Goal: Ask a question: Seek information or help from site administrators or community

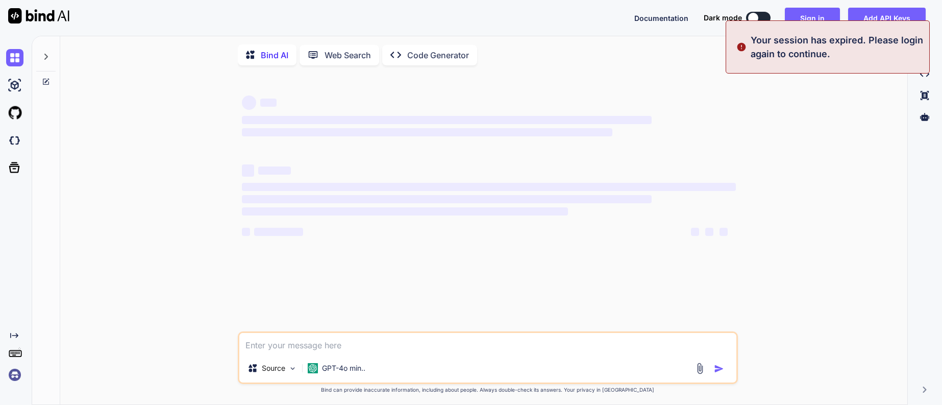
type textarea "x"
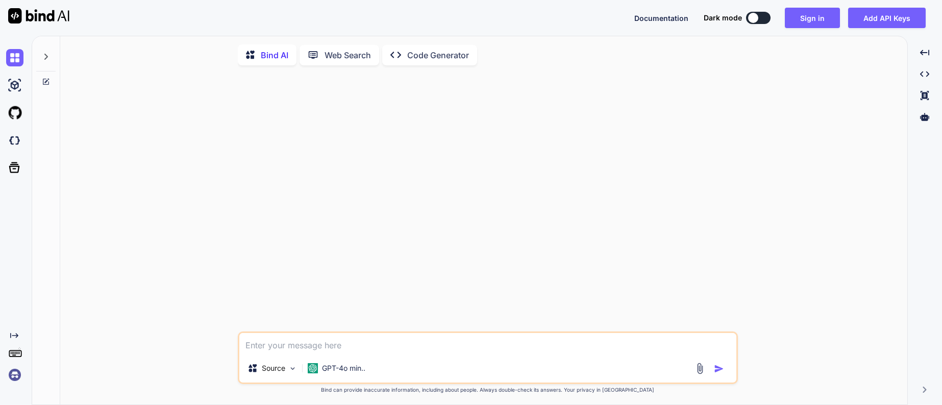
click at [275, 348] on textarea at bounding box center [487, 343] width 497 height 21
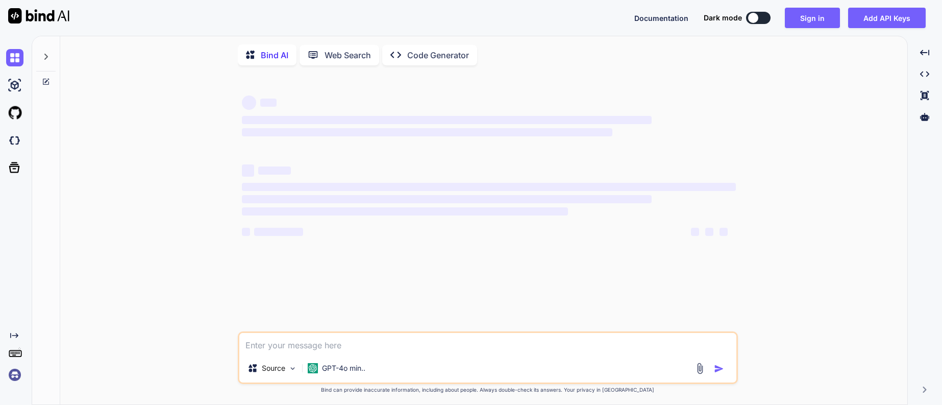
type textarea "x"
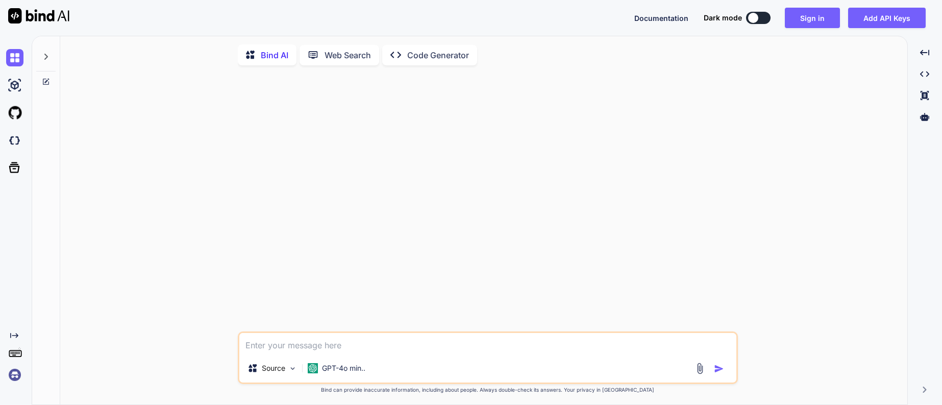
click at [296, 350] on textarea at bounding box center [487, 343] width 497 height 21
type textarea "I"
type textarea "x"
type textarea "Im"
type textarea "x"
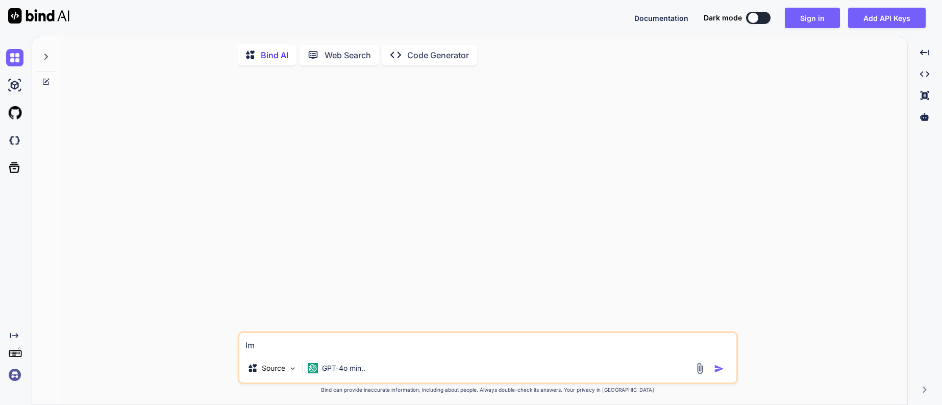
type textarea "Imp"
type textarea "x"
type textarea "Impl"
type textarea "x"
type textarea "Imple"
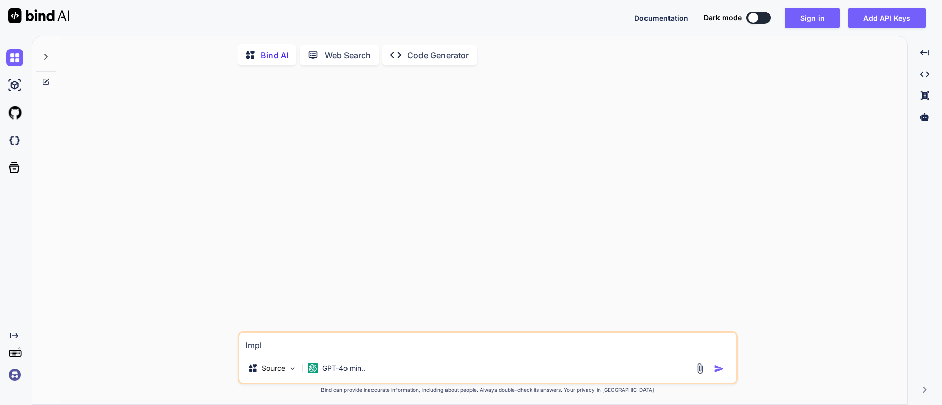
type textarea "x"
type textarea "Implem"
type textarea "x"
type textarea "Impleme"
type textarea "x"
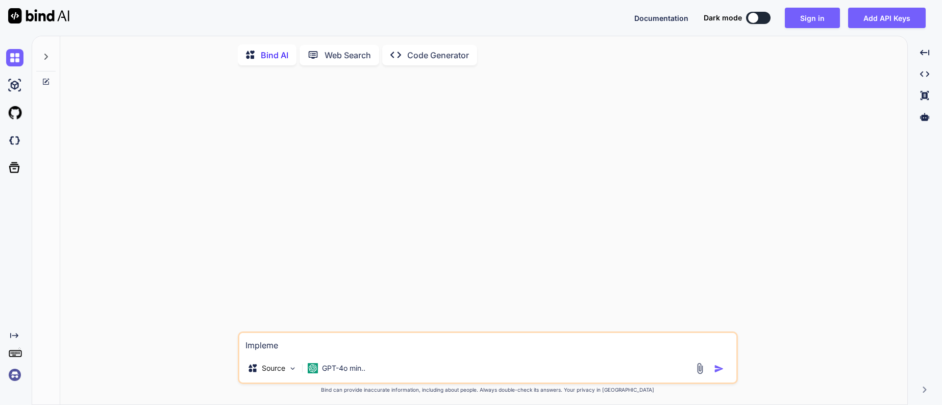
type textarea "Implemen"
type textarea "x"
type textarea "Implement"
type textarea "x"
type textarea "Implement"
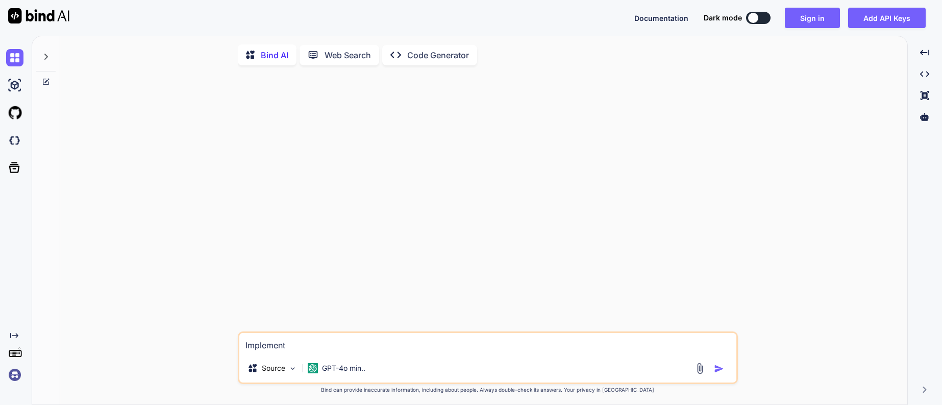
type textarea "x"
type textarea "Implement t"
type textarea "x"
type textarea "Implement th"
type textarea "x"
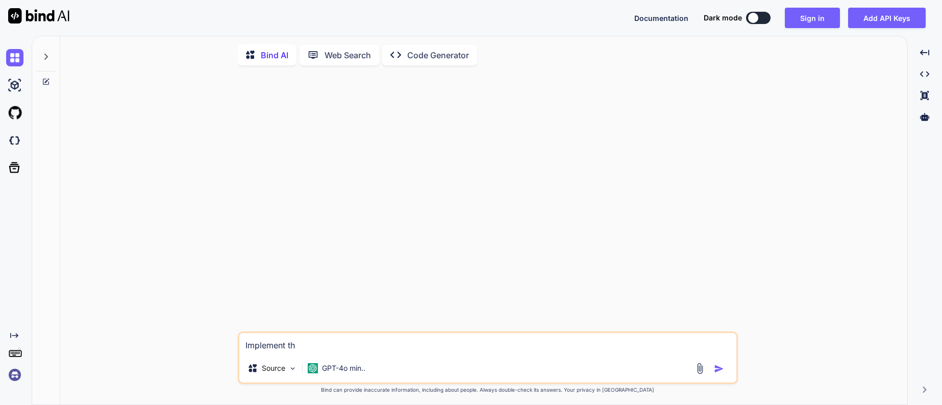
type textarea "Implement the"
type textarea "x"
type textarea "Implement the"
type textarea "x"
type textarea "Implement the"
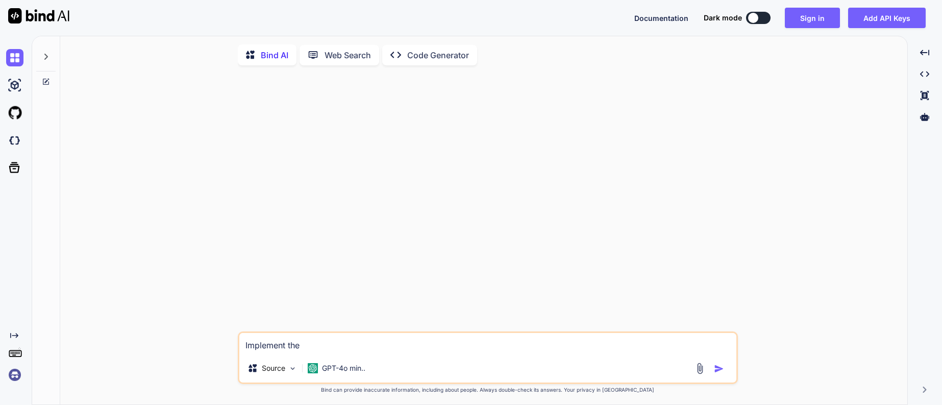
type textarea "x"
type textarea "Implement th"
type textarea "x"
type textarea "Implement t"
type textarea "x"
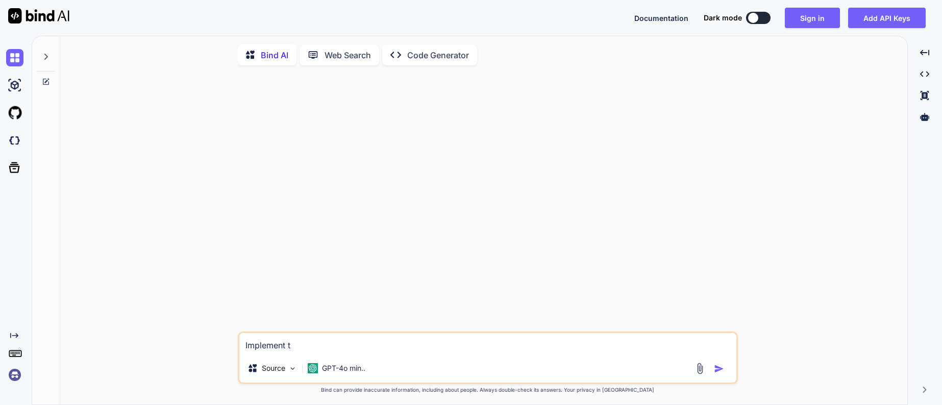
type textarea "Implement"
type textarea "x"
type textarea "Implement"
type textarea "x"
type textarea "Implemen"
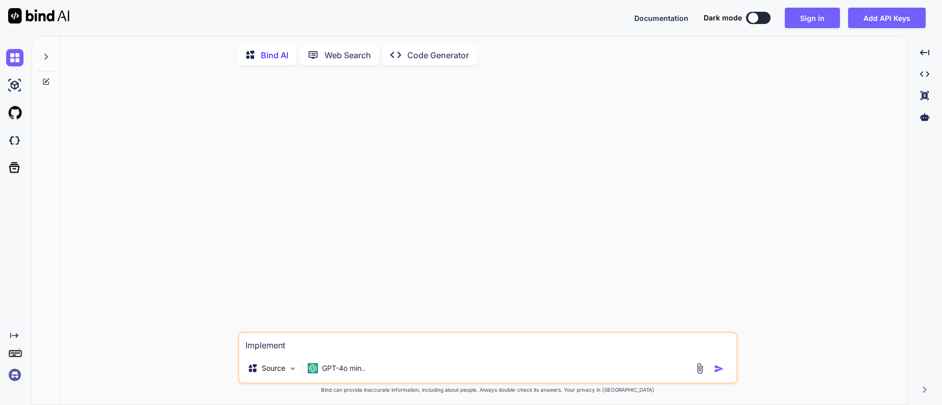
type textarea "x"
type textarea "Impleme"
type textarea "x"
type textarea "Implem"
type textarea "x"
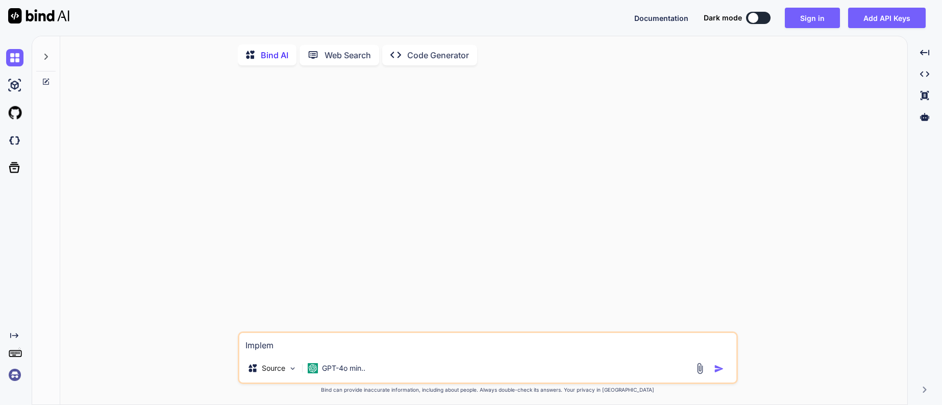
type textarea "Imple"
type textarea "x"
type textarea "Impl"
type textarea "x"
type textarea "Imp"
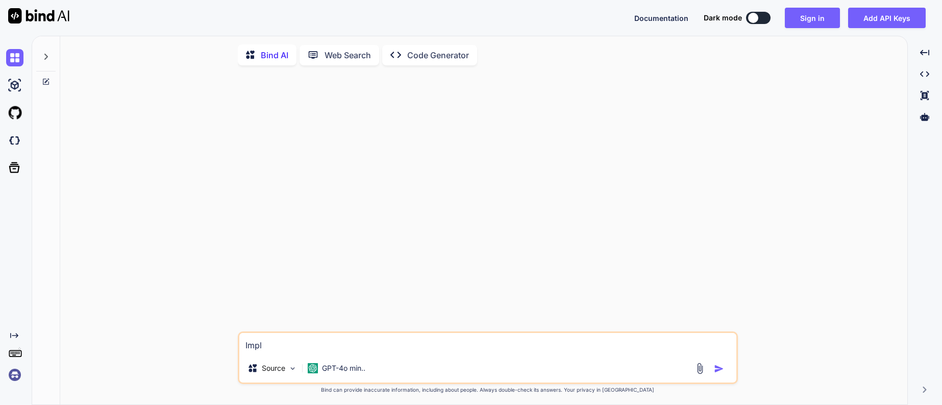
type textarea "x"
type textarea "Im"
type textarea "x"
type textarea "I"
type textarea "x"
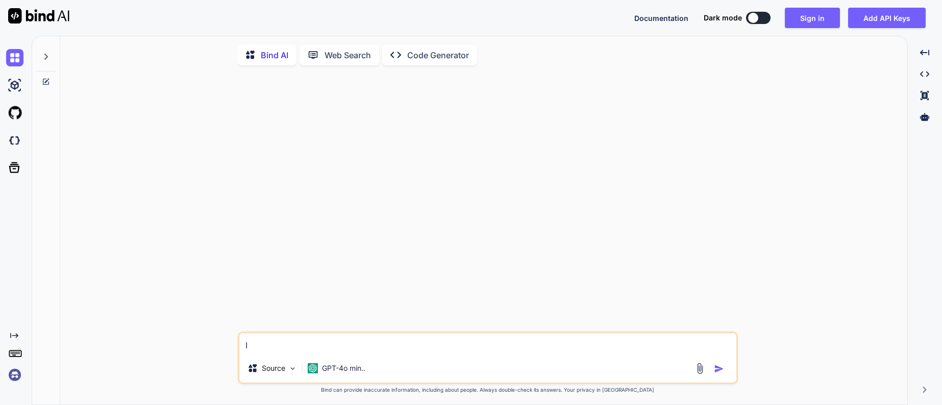
type textarea "x"
type textarea "the box that the widget and container are in along with the NEURAL CODE INTERFA…"
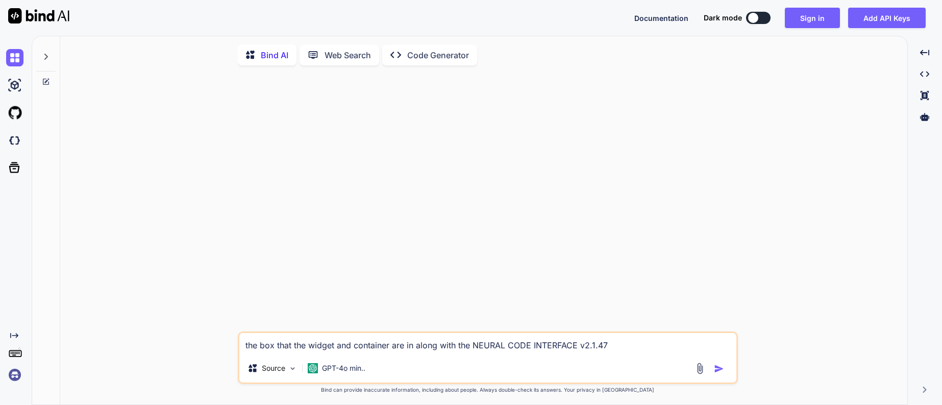
type textarea "x"
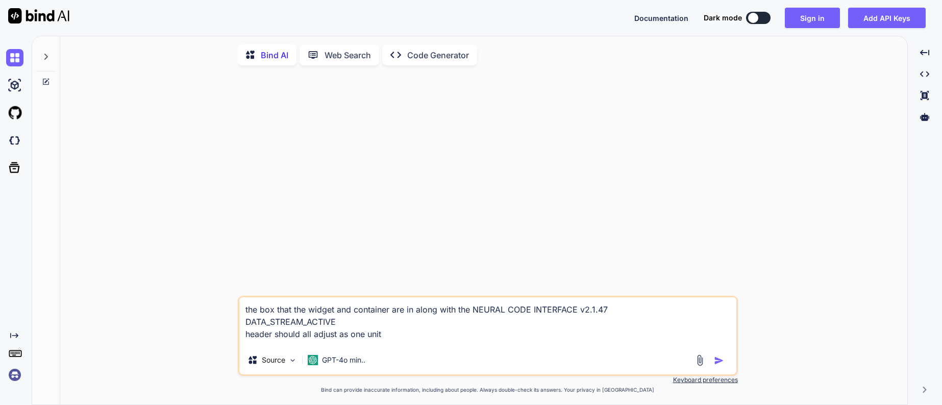
click at [323, 340] on textarea "the box that the widget and container are in along with the NEURAL CODE INTERFA…" at bounding box center [487, 321] width 497 height 48
type textarea "the box that the widget and container are in along with the NEURAL CODE INTERFA…"
type textarea "x"
type textarea "the box that the widget and container are in along with the NEURAL CODE INTERFA…"
type textarea "x"
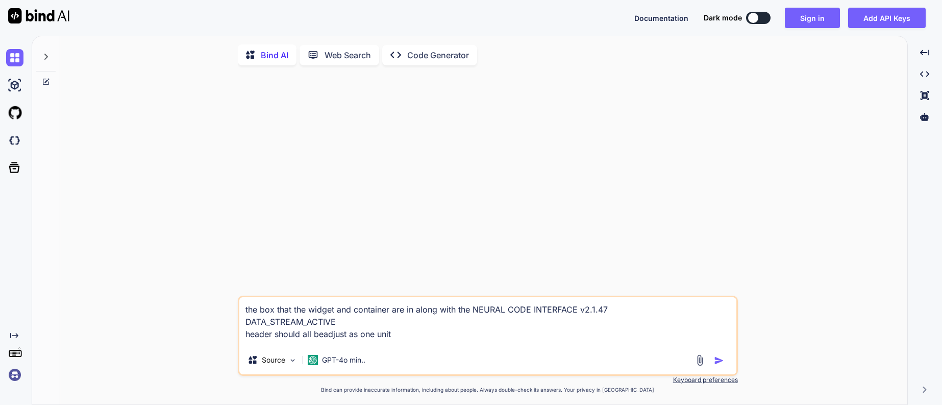
type textarea "the box that the widget and container are in along with the NEURAL CODE INTERFA…"
type textarea "x"
type textarea "the box that the widget and container are in along with the NEURAL CODE INTERFA…"
type textarea "x"
type textarea "the box that the widget and container are in along with the NEURAL CODE INTERFA…"
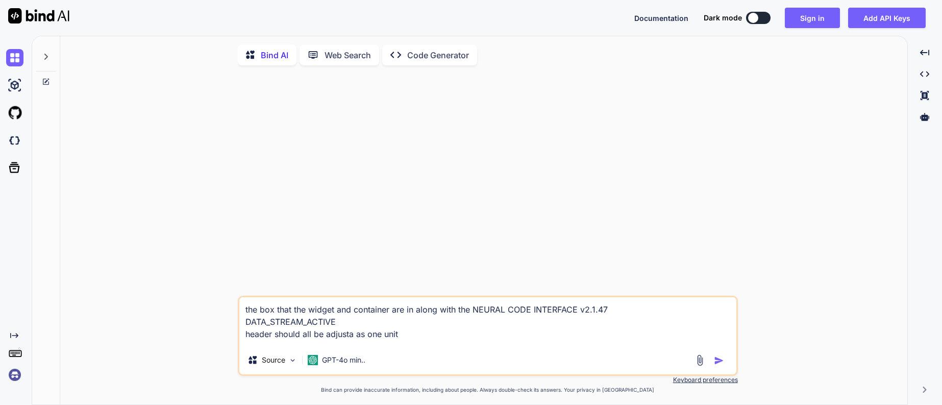
type textarea "x"
type textarea "the box that the widget and container are in along with the NEURAL CODE INTERFA…"
type textarea "x"
type textarea "the box that the widget and container are in along with the NEURAL CODE INTERFA…"
type textarea "x"
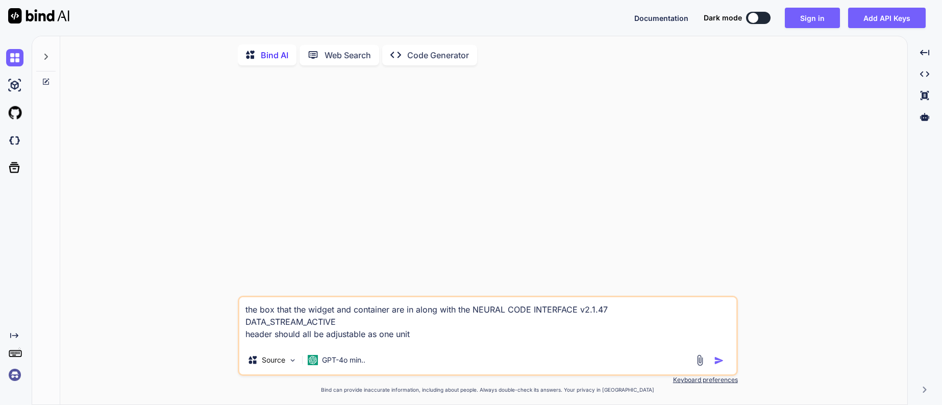
type textarea "the box that the widget and container are in along with the NEURAL CODE INTERFA…"
type textarea "x"
type textarea "the box that the widget and container are in along with the NEURAL CODE INTERFA…"
type textarea "x"
type textarea "the box that the widget and container are in along with the NEURAL CODE INTERFA…"
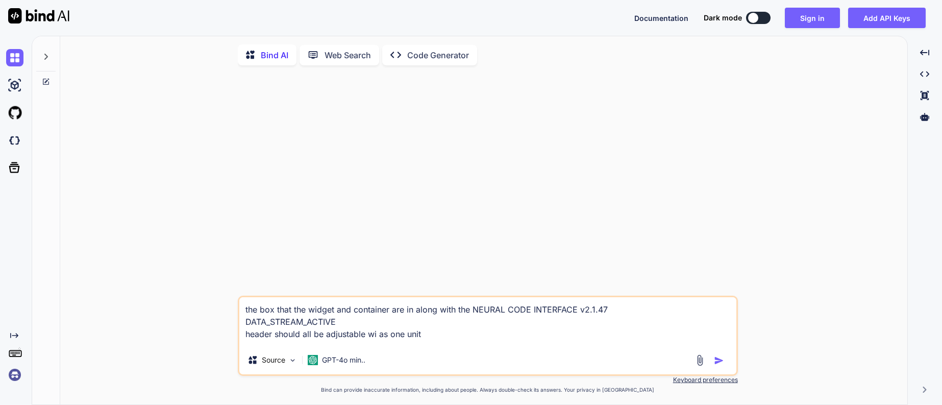
type textarea "x"
type textarea "the box that the widget and container are in along with the NEURAL CODE INTERFA…"
type textarea "x"
type textarea "the box that the widget and container are in along with the NEURAL CODE INTERFA…"
type textarea "x"
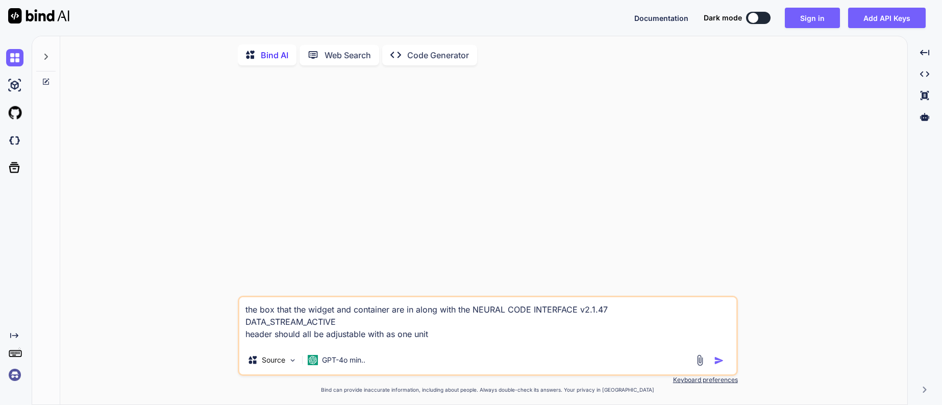
type textarea "the box that the widget and container are in along with the NEURAL CODE INTERFA…"
type textarea "x"
type textarea "the box that the widget and container are in along with the NEURAL CODE INTERFA…"
type textarea "x"
type textarea "the box that the widget and container are in along with the NEURAL CODE INTERFA…"
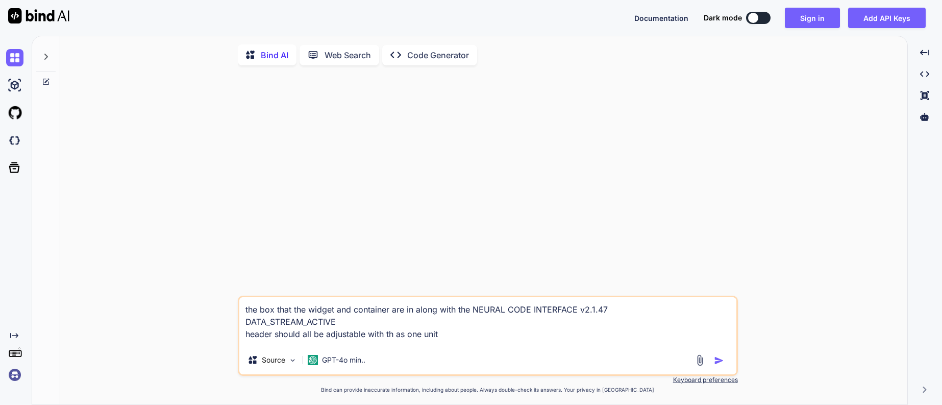
type textarea "x"
type textarea "the box that the widget and container are in along with the NEURAL CODE INTERFA…"
type textarea "x"
type textarea "the box that the widget and container are in along with the NEURAL CODE INTERFA…"
type textarea "x"
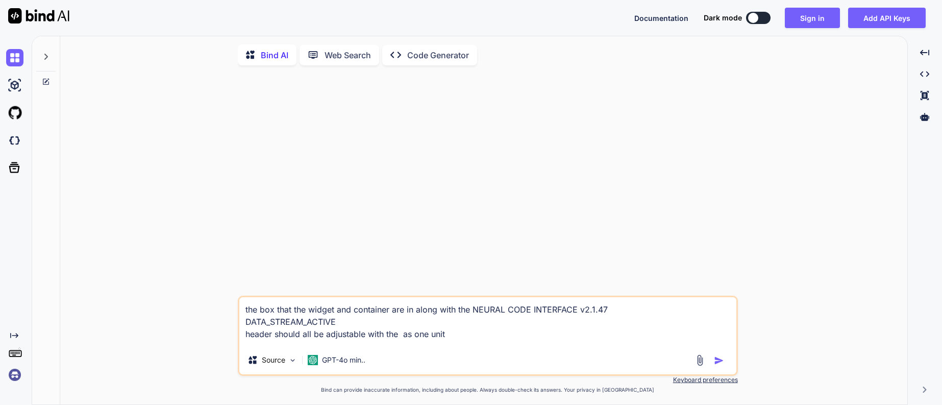
type textarea "the box that the widget and container are in along with the NEURAL CODE INTERFA…"
type textarea "x"
type textarea "the box that the widget and container are in along with the NEURAL CODE INTERFA…"
type textarea "x"
type textarea "the box that the widget and container are in along with the NEURAL CODE INTERFA…"
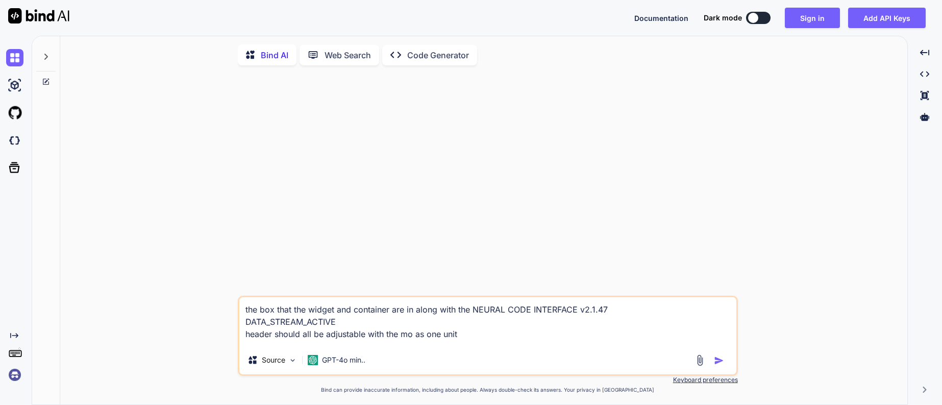
type textarea "x"
type textarea "the box that the widget and container are in along with the NEURAL CODE INTERFA…"
type textarea "x"
type textarea "the box that the widget and container are in along with the NEURAL CODE INTERFA…"
type textarea "x"
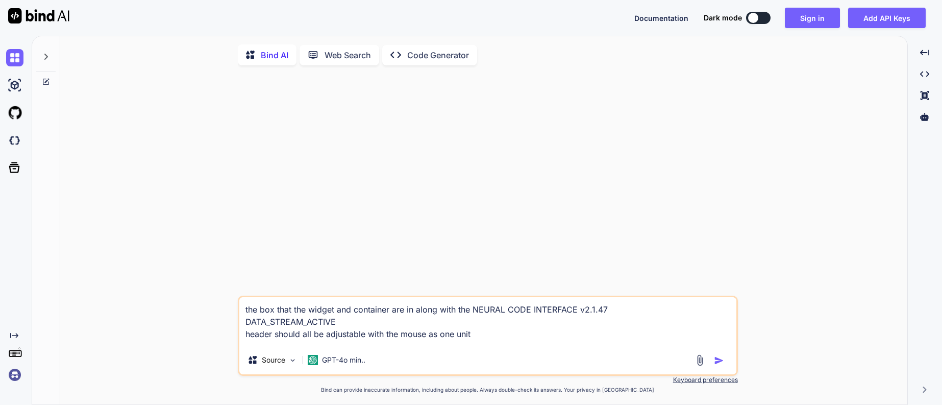
type textarea "the box that the widget and container are in along with the NEURAL CODE INTERFA…"
type textarea "x"
type textarea "the box that the widget and container are in along with the NEURAL CODE INTERFA…"
type textarea "x"
type textarea "the box that the widget and container are in along with the NEURAL CODE INTERFA…"
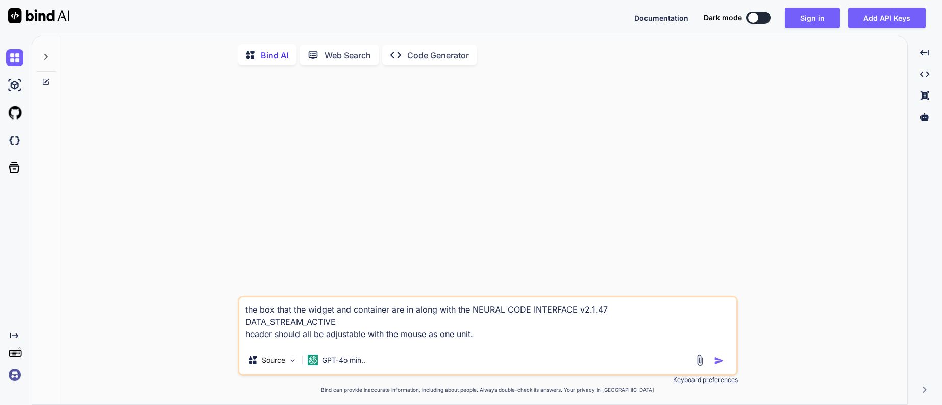
type textarea "x"
type textarea "the box that the widget and container are in along with the NEURAL CODE INTERFA…"
type textarea "x"
type textarea "the box that the widget and container are in along with the NEURAL CODE INTERFA…"
type textarea "x"
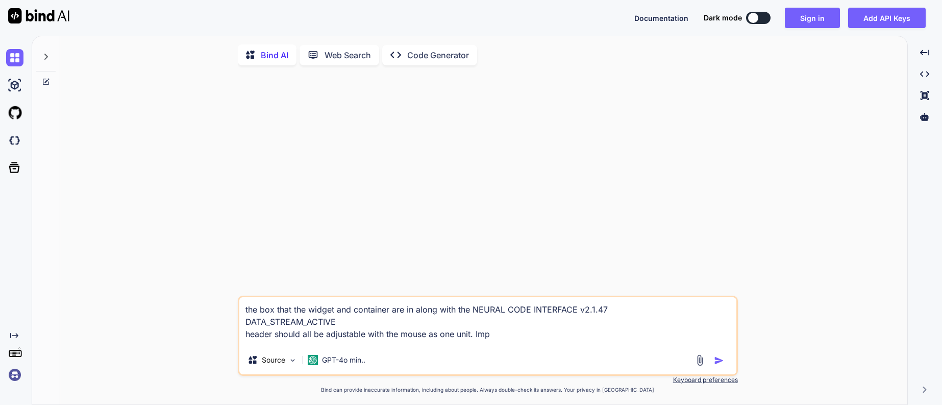
type textarea "the box that the widget and container are in along with the NEURAL CODE INTERFA…"
type textarea "x"
type textarea "the box that the widget and container are in along with the NEURAL CODE INTERFA…"
type textarea "x"
type textarea "the box that the widget and container are in along with the NEURAL CODE INTERFA…"
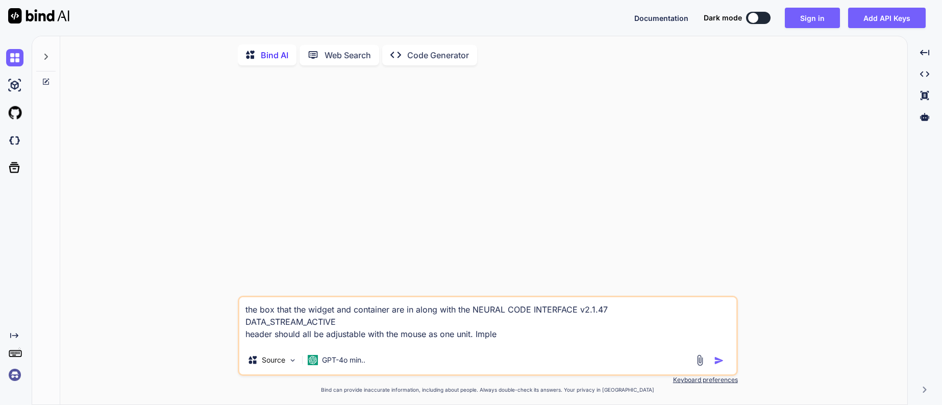
type textarea "x"
type textarea "the box that the widget and container are in along with the NEURAL CODE INTERFA…"
type textarea "x"
type textarea "the box that the widget and container are in along with the NEURAL CODE INTERFA…"
type textarea "x"
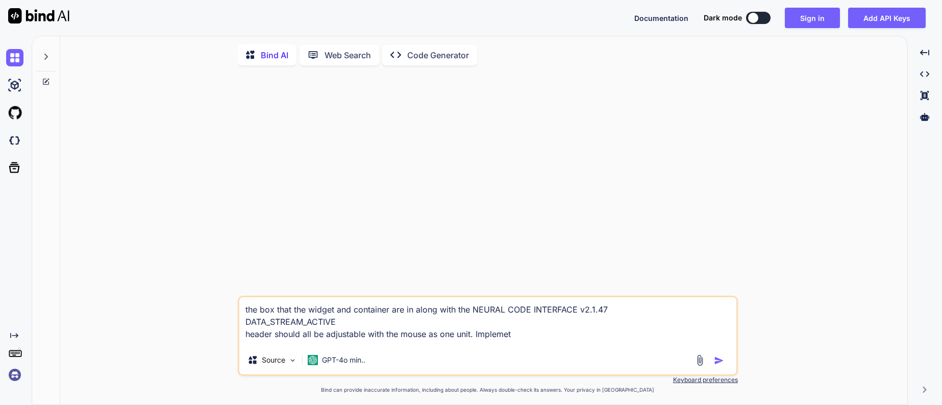
type textarea "the box that the widget and container are in along with the NEURAL CODE INTERFA…"
type textarea "x"
type textarea "the box that the widget and container are in along with the NEURAL CODE INTERFA…"
type textarea "x"
type textarea "the box that the widget and container are in along with the NEURAL CODE INTERFA…"
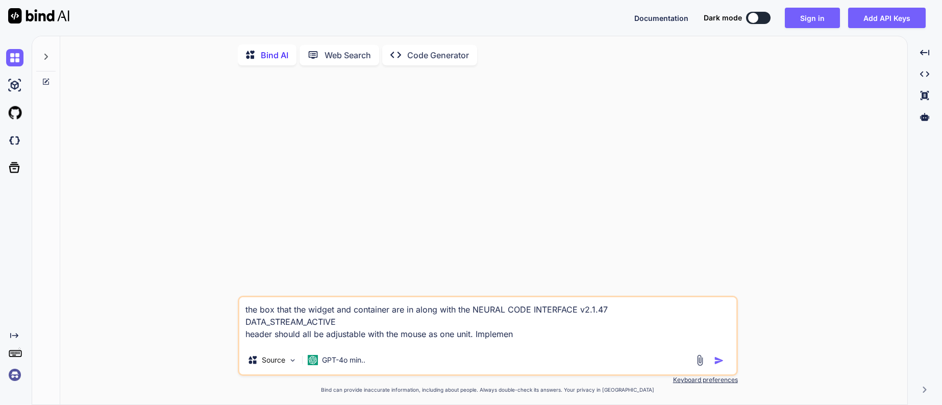
type textarea "x"
type textarea "the box that the widget and container are in along with the NEURAL CODE INTERFA…"
type textarea "x"
type textarea "the box that the widget and container are in along with the NEURAL CODE INTERFA…"
type textarea "x"
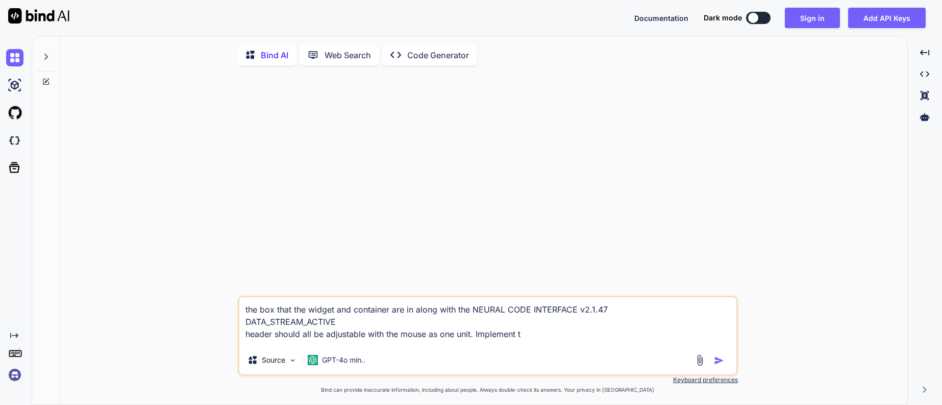
type textarea "the box that the widget and container are in along with the NEURAL CODE INTERFA…"
type textarea "x"
type textarea "the box that the widget and container are in along with the NEURAL CODE INTERFA…"
type textarea "x"
type textarea "the box that the widget and container are in along with the NEURAL CODE INTERFA…"
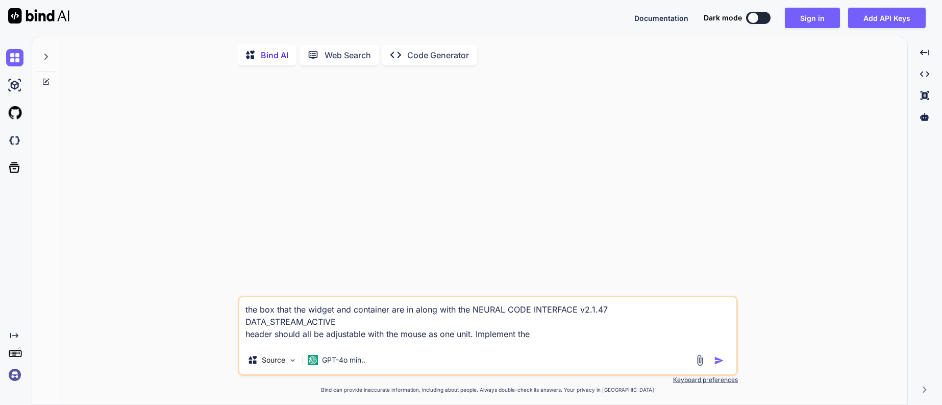
type textarea "x"
type textarea "the box that the widget and container are in along with the NEURAL CODE INTERFA…"
type textarea "x"
type textarea "the box that the widget and container are in along with the NEURAL CODE INTERFA…"
type textarea "x"
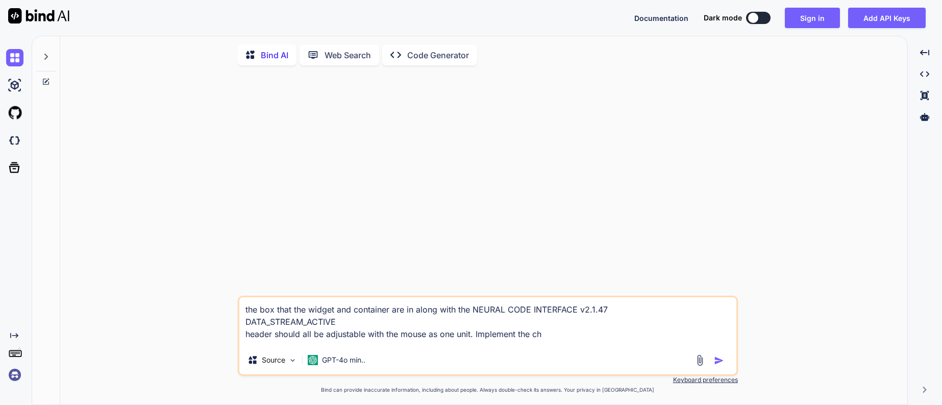
type textarea "the box that the widget and container are in along with the NEURAL CODE INTERFA…"
type textarea "x"
type textarea "the box that the widget and container are in along with the NEURAL CODE INTERFA…"
type textarea "x"
type textarea "the box that the widget and container are in along with the NEURAL CODE INTERFA…"
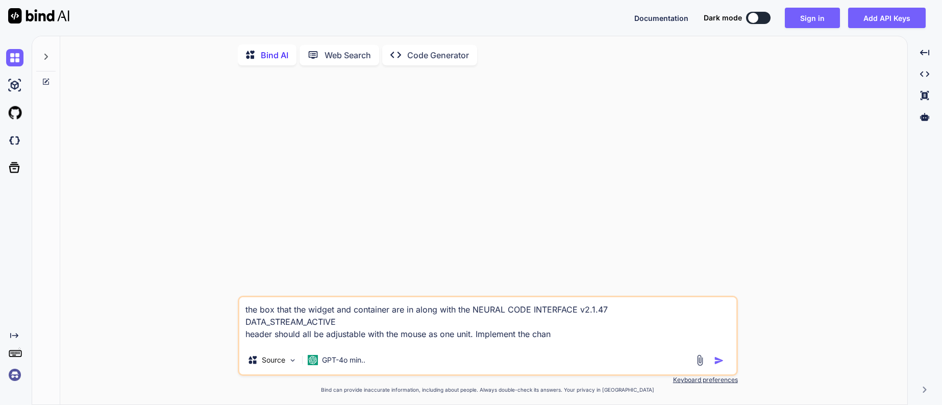
type textarea "x"
type textarea "the box that the widget and container are in along with the NEURAL CODE INTERFA…"
type textarea "x"
type textarea "the box that the widget and container are in along with the NEURAL CODE INTERFA…"
type textarea "x"
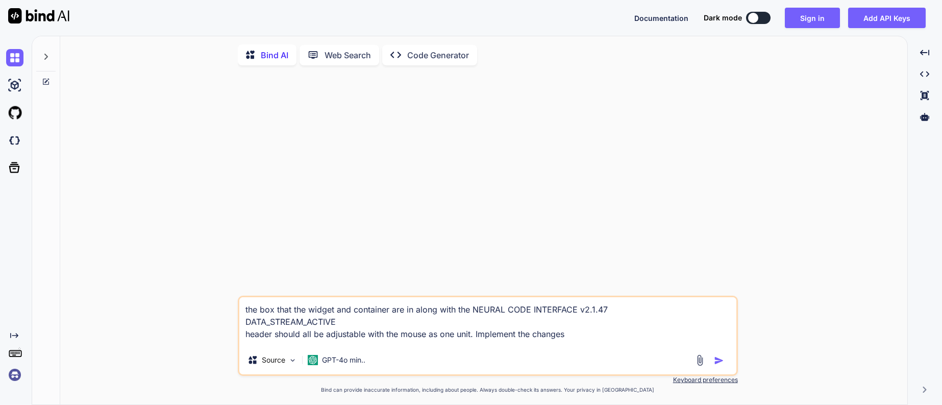
type textarea "the box that the widget and container are in along with the NEURAL CODE INTERFA…"
type textarea "x"
type textarea "the box that the widget and container are in along with the NEURAL CODE INTERFA…"
type textarea "x"
type textarea "the box that the widget and container are in along with the NEURAL CODE INTERFA…"
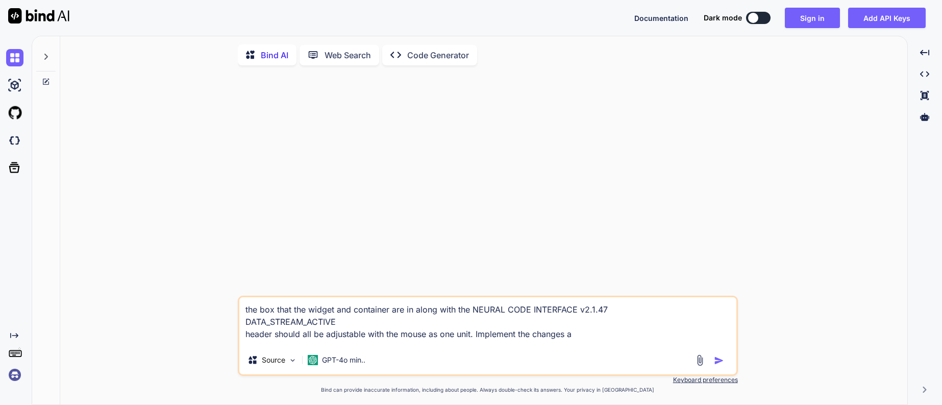
type textarea "x"
type textarea "the box that the widget and container are in along with the NEURAL CODE INTERFA…"
type textarea "x"
type textarea "the box that the widget and container are in along with the NEURAL CODE INTERFA…"
type textarea "x"
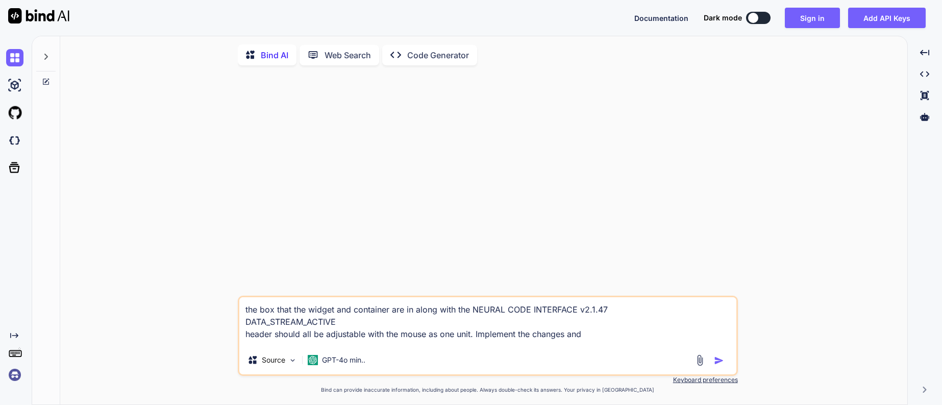
type textarea "the box that the widget and container are in along with the NEURAL CODE INTERFA…"
type textarea "x"
type textarea "the box that the widget and container are in along with the NEURAL CODE INTERFA…"
type textarea "x"
type textarea "the box that the widget and container are in along with the NEURAL CODE INTERFA…"
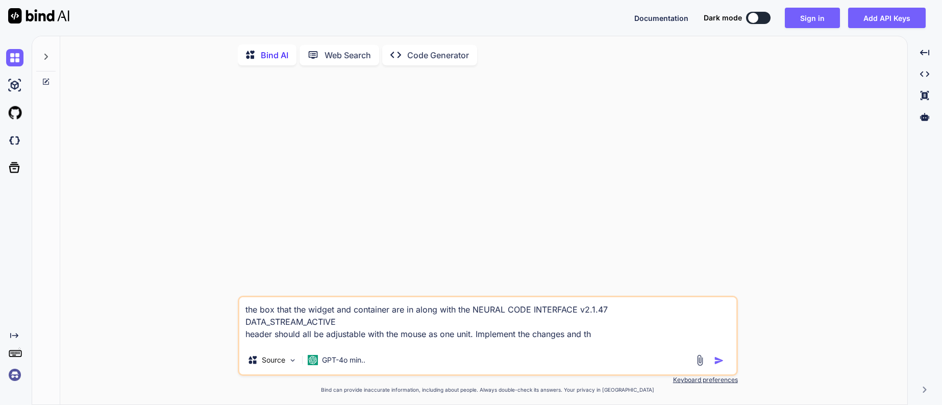
type textarea "x"
type textarea "the box that the widget and container are in along with the NEURAL CODE INTERFA…"
type textarea "x"
type textarea "the box that the widget and container are in along with the NEURAL CODE INTERFA…"
type textarea "x"
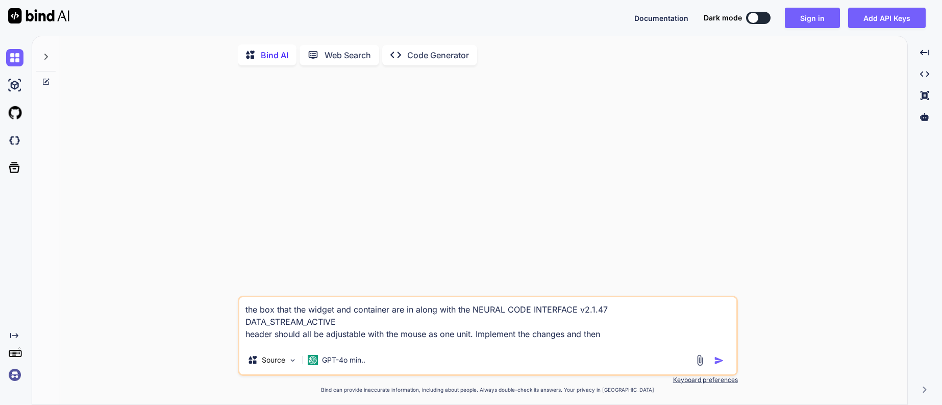
type textarea "the box that the widget and container are in along with the NEURAL CODE INTERFA…"
type textarea "x"
type textarea "the box that the widget and container are in along with the NEURAL CODE INTERFA…"
type textarea "x"
type textarea "the box that the widget and container are in along with the NEURAL CODE INTERFA…"
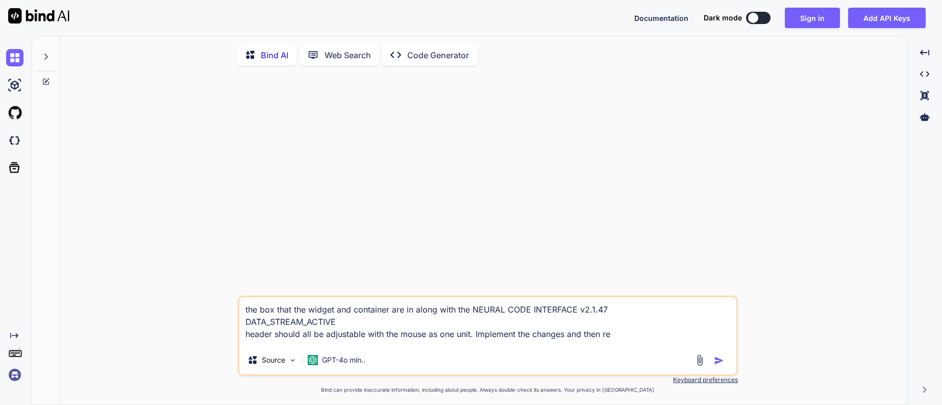
type textarea "x"
type textarea "the box that the widget and container are in along with the NEURAL CODE INTERFA…"
type textarea "x"
type textarea "the box that the widget and container are in along with the NEURAL CODE INTERFA…"
type textarea "x"
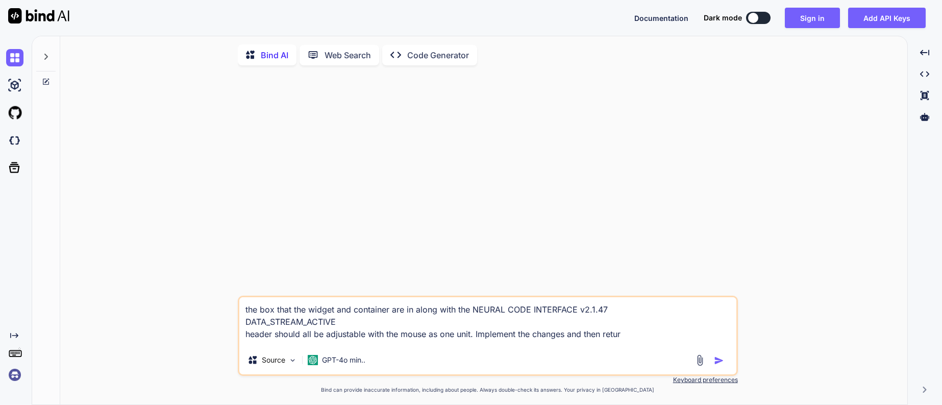
type textarea "the box that the widget and container are in along with the NEURAL CODE INTERFA…"
type textarea "x"
type textarea "the box that the widget and container are in along with the NEURAL CODE INTERFA…"
type textarea "x"
type textarea "the box that the widget and container are in along with the NEURAL CODE INTERFA…"
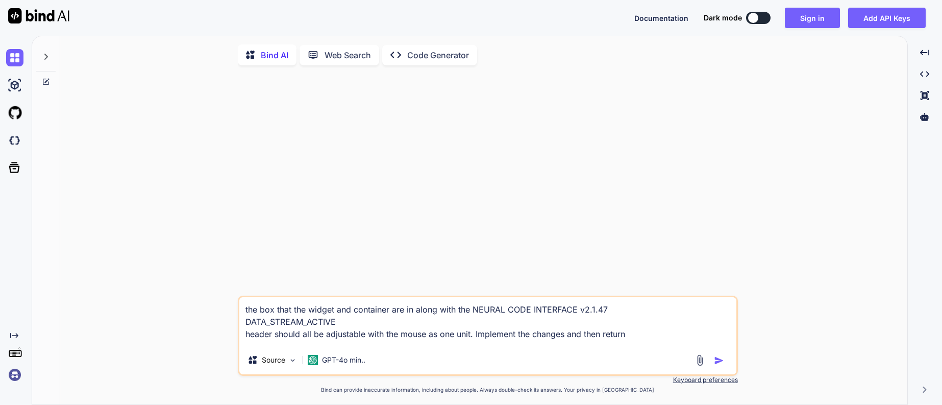
type textarea "x"
type textarea "the box that the widget and container are in along with the NEURAL CODE INTERFA…"
type textarea "x"
type textarea "the box that the widget and container are in along with the NEURAL CODE INTERFA…"
type textarea "x"
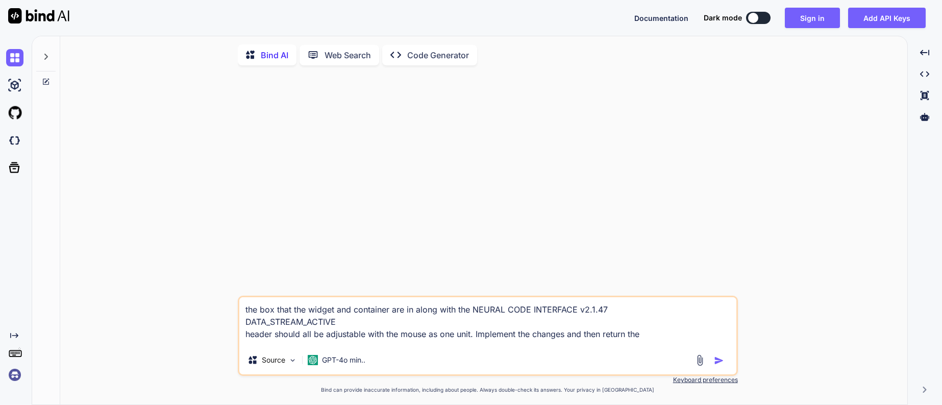
type textarea "the box that the widget and container are in along with the NEURAL CODE INTERFA…"
type textarea "x"
type textarea "the box that the widget and container are in along with the NEURAL CODE INTERFA…"
type textarea "x"
type textarea "the box that the widget and container are in along with the NEURAL CODE INTERFA…"
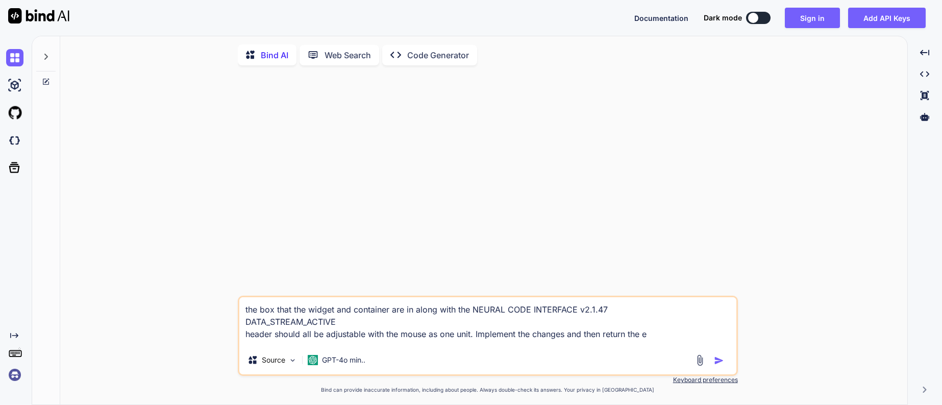
type textarea "x"
type textarea "the box that the widget and container are in along with the NEURAL CODE INTERFA…"
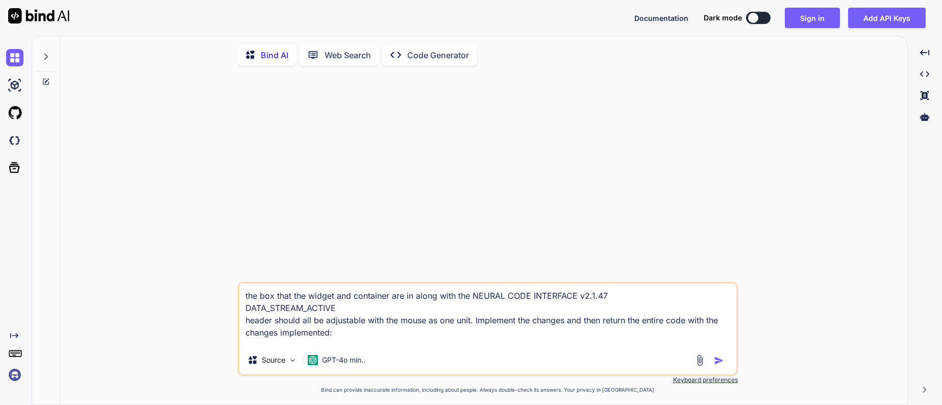
click at [414, 340] on textarea "the box that the widget and container are in along with the NEURAL CODE INTERFA…" at bounding box center [487, 314] width 497 height 62
click at [695, 365] on img at bounding box center [700, 360] width 12 height 12
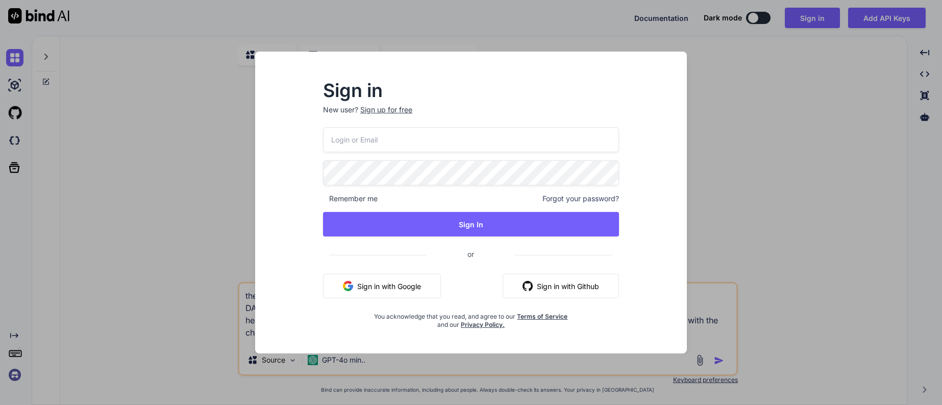
click at [842, 241] on div "Sign in New user? Sign up for free Remember me Forgot your password? Sign In or…" at bounding box center [471, 202] width 942 height 405
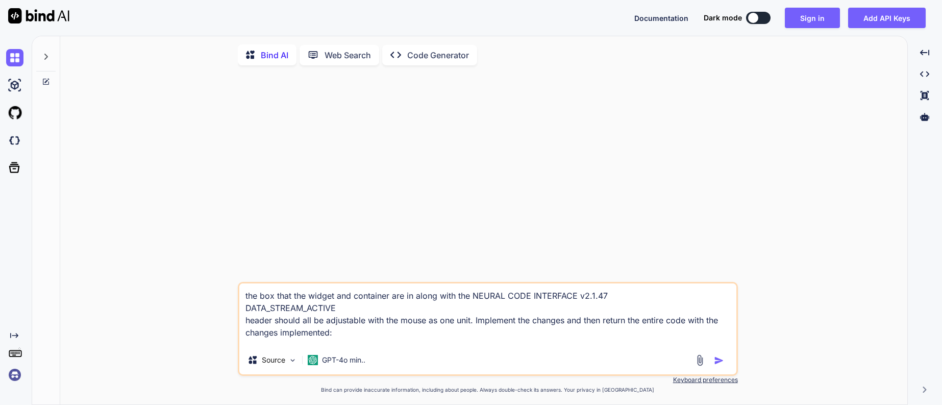
click at [275, 300] on textarea "the box that the widget and container are in along with the NEURAL CODE INTERFA…" at bounding box center [487, 314] width 497 height 62
click at [793, 20] on button "Sign in" at bounding box center [812, 18] width 55 height 20
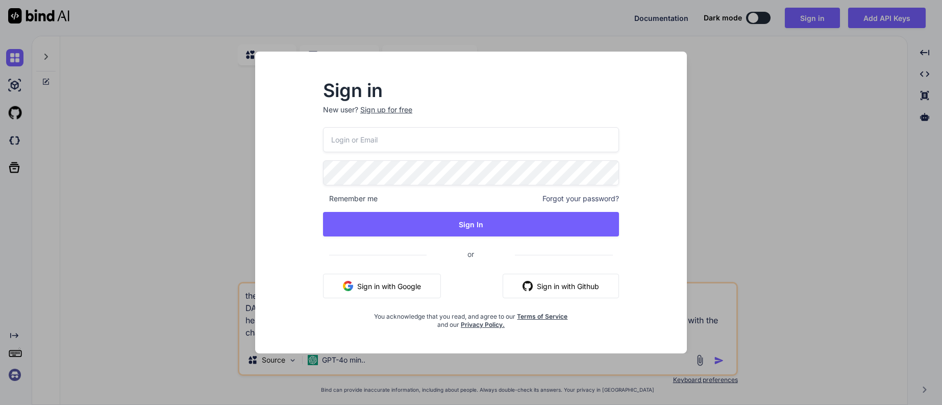
click at [385, 290] on button "Sign in with Google" at bounding box center [382, 286] width 118 height 24
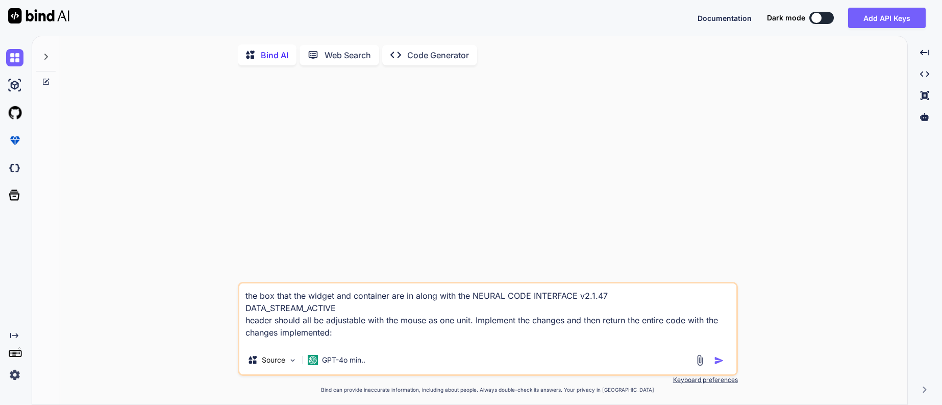
click at [698, 363] on img at bounding box center [700, 360] width 12 height 12
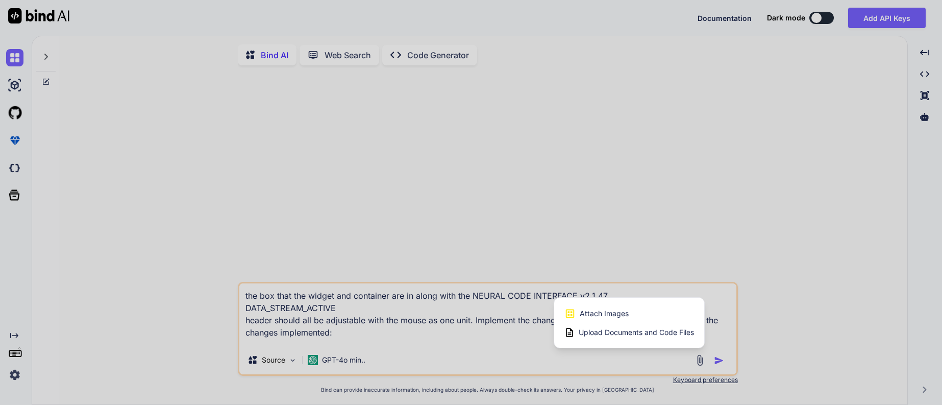
click at [602, 331] on span "Upload Documents and Code Files" at bounding box center [636, 332] width 115 height 10
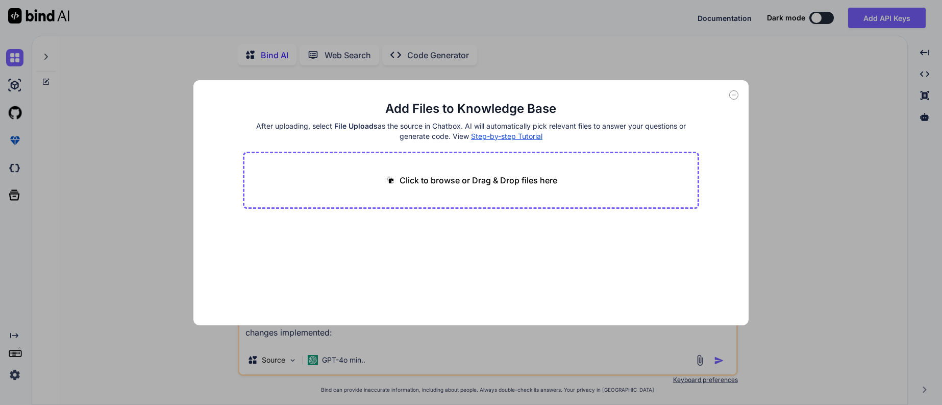
click at [456, 180] on p "Click to browse or Drag & Drop files here" at bounding box center [479, 180] width 158 height 12
click at [680, 305] on button "Finish" at bounding box center [682, 294] width 36 height 20
click at [729, 90] on icon at bounding box center [733, 94] width 9 height 9
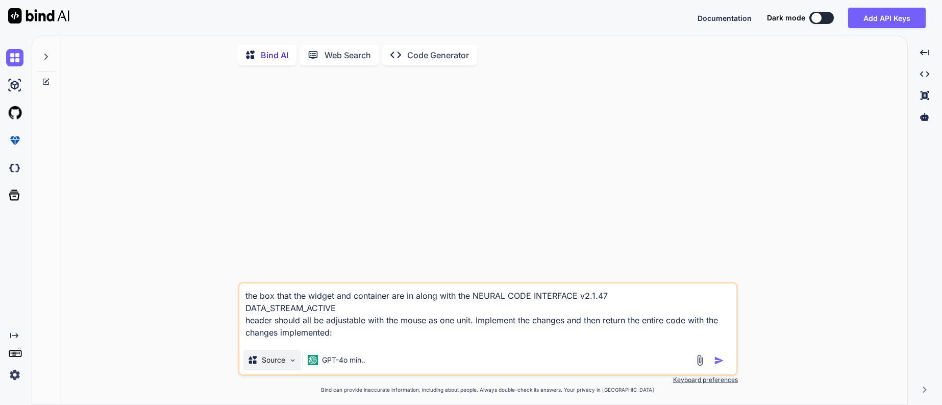
click at [293, 364] on div "Source" at bounding box center [272, 360] width 58 height 20
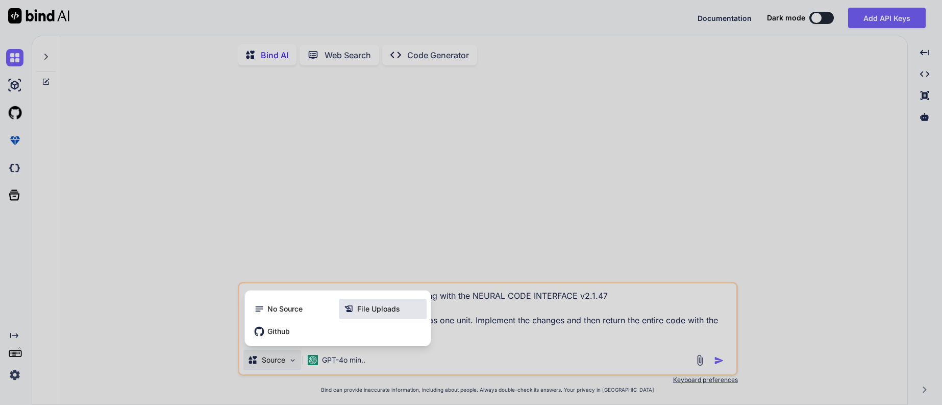
click at [364, 312] on span "File Uploads" at bounding box center [378, 309] width 43 height 10
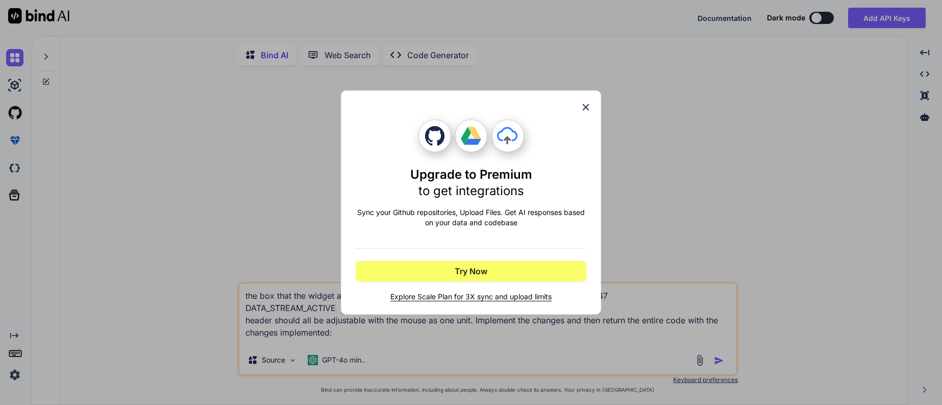
click at [583, 102] on icon at bounding box center [585, 107] width 11 height 11
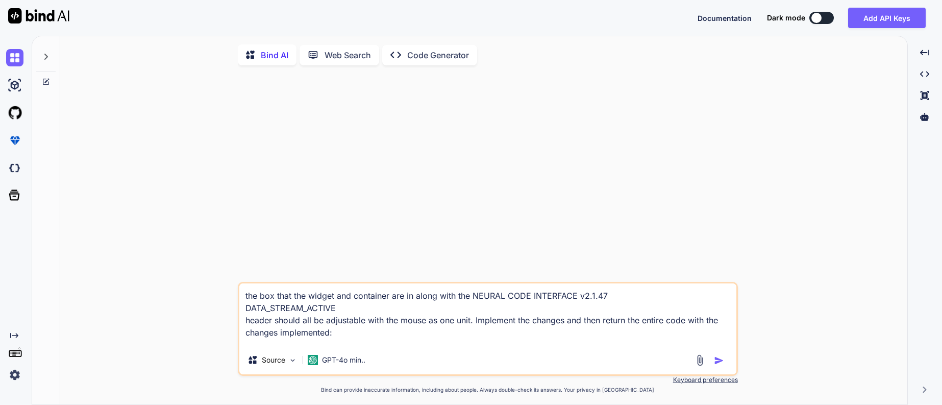
click at [455, 344] on textarea "the box that the widget and container are in along with the NEURAL CODE INTERFA…" at bounding box center [487, 314] width 497 height 62
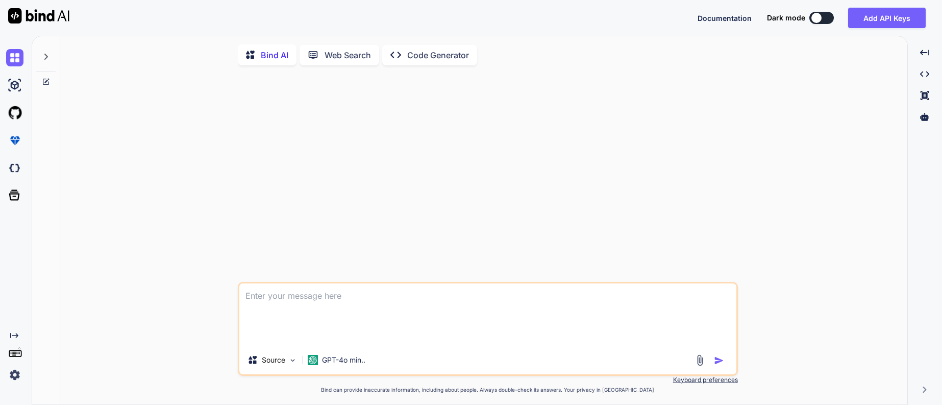
scroll to position [8, 0]
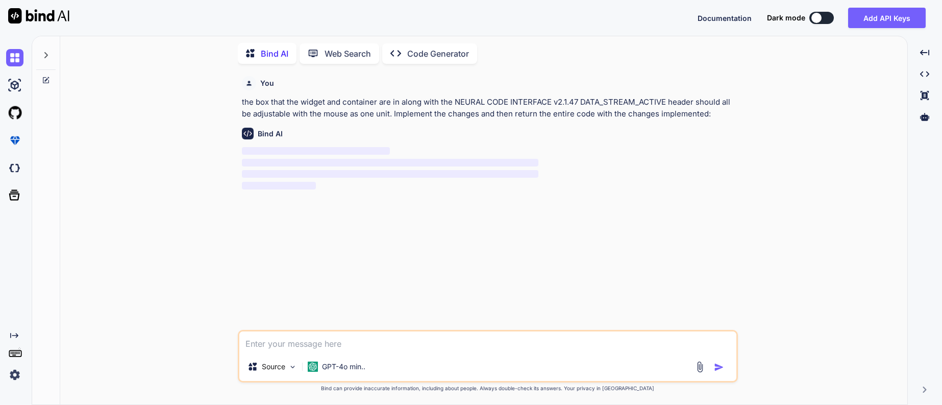
paste textarea "the box that the widget and container are in along with the NEURAL CODE INTERFA…"
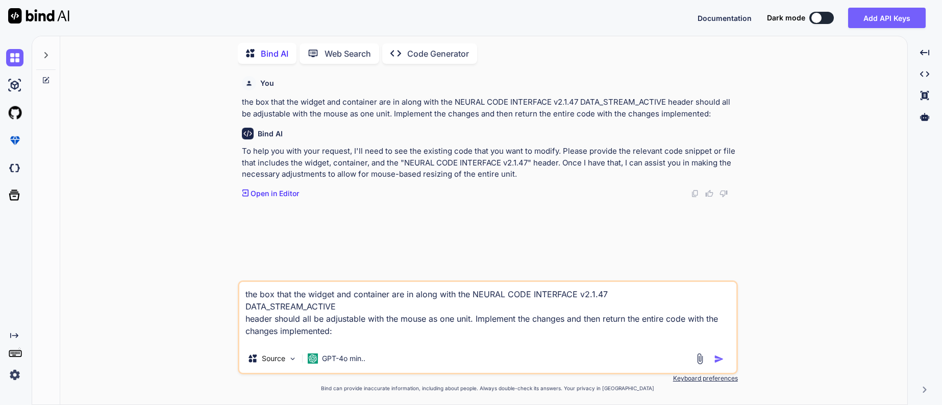
click at [434, 226] on div "You the box that the widget and container are in along with the NEURAL CODE INT…" at bounding box center [489, 176] width 498 height 208
drag, startPoint x: 245, startPoint y: 288, endPoint x: 501, endPoint y: 374, distance: 269.7
click at [501, 374] on div "the box that the widget and container are in along with the NEURAL CODE INTERFA…" at bounding box center [488, 336] width 500 height 112
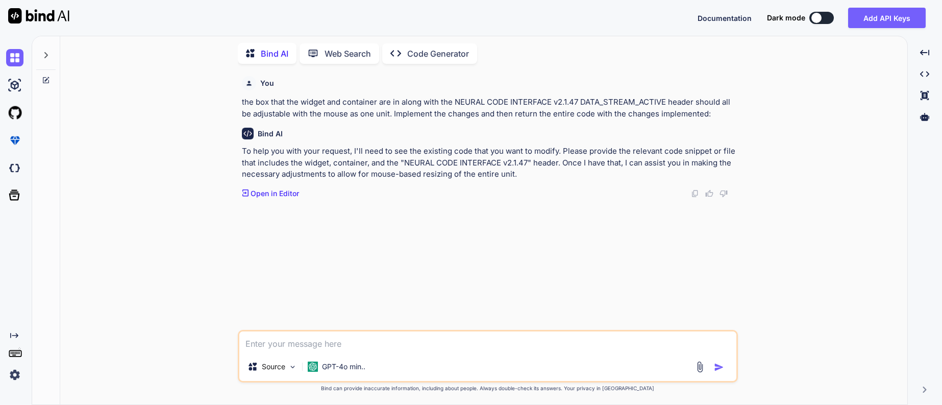
click at [288, 337] on textarea at bounding box center [487, 341] width 497 height 21
paste textarea "<!DOCTYPE html> <html lang="en"> <head> <meta charset="UTF-8"> <meta name="view…"
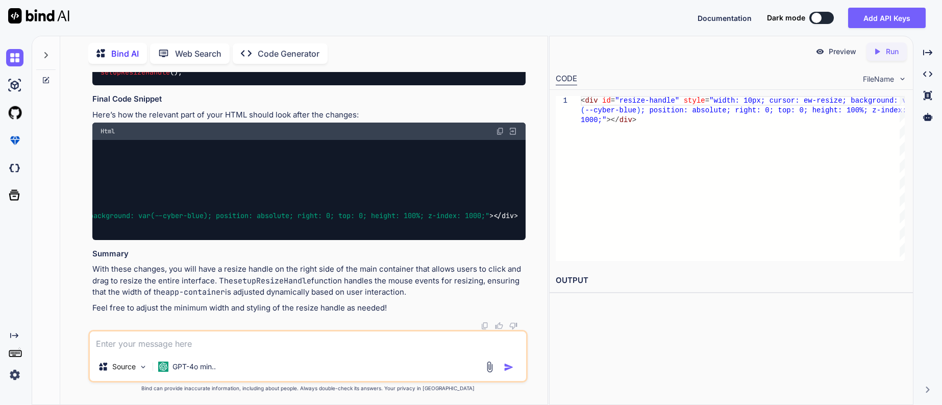
scroll to position [0, 384]
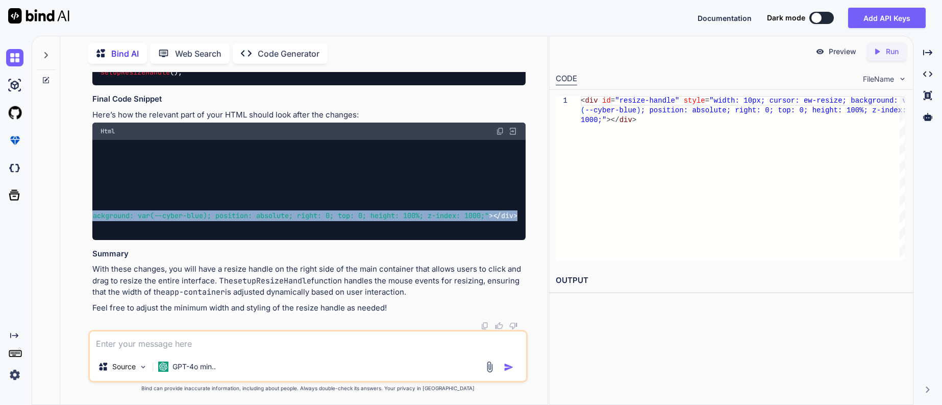
drag, startPoint x: 110, startPoint y: 202, endPoint x: 520, endPoint y: 202, distance: 409.9
click at [520, 202] on div "< main class = "main-container" > < div class = "widget-frame" > < div class = …" at bounding box center [308, 190] width 433 height 100
copy code "< div id = "resize-handle" style = "width: 10px; cursor: ew-resize; background:…"
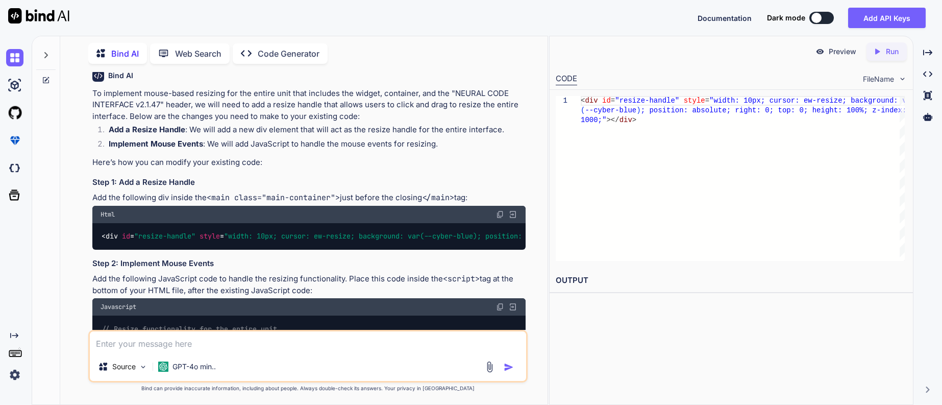
scroll to position [6408, 0]
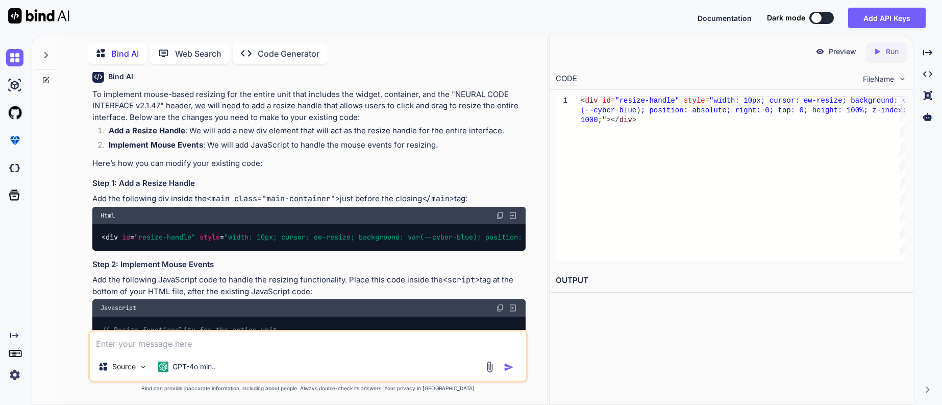
click at [496, 304] on img at bounding box center [500, 308] width 8 height 8
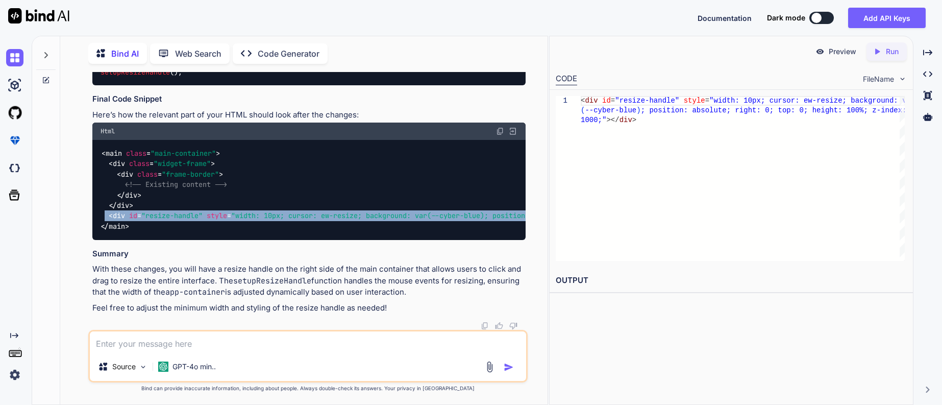
scroll to position [7071, 0]
copy code "< div id = "resize-handle" style = "width: 10px; cursor: ew-resize; background:…"
click at [307, 342] on textarea at bounding box center [308, 341] width 436 height 21
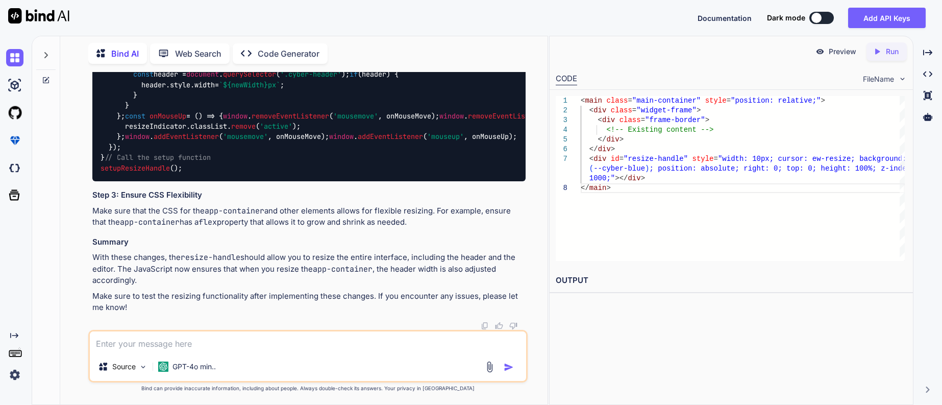
scroll to position [8100, 0]
click at [164, 338] on textarea at bounding box center [308, 341] width 436 height 21
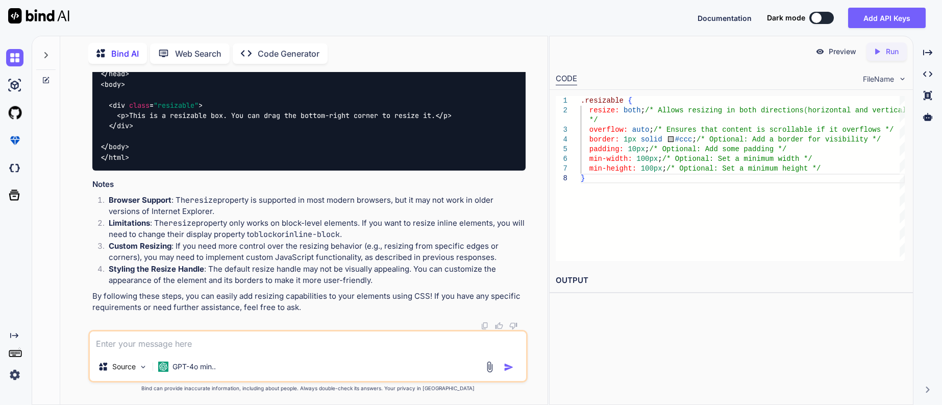
scroll to position [8462, 0]
drag, startPoint x: 104, startPoint y: 125, endPoint x: 164, endPoint y: 214, distance: 108.0
copy code ".resizable { resize : both; /* Allows resizing in both directions (horizontal a…"
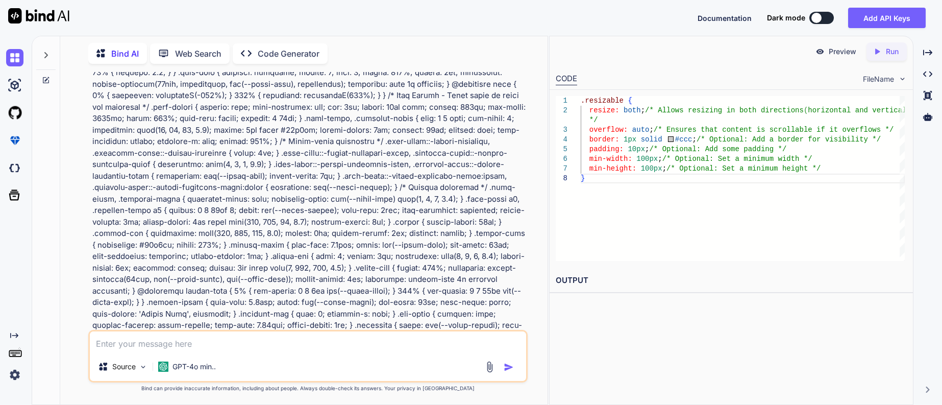
scroll to position [0, 0]
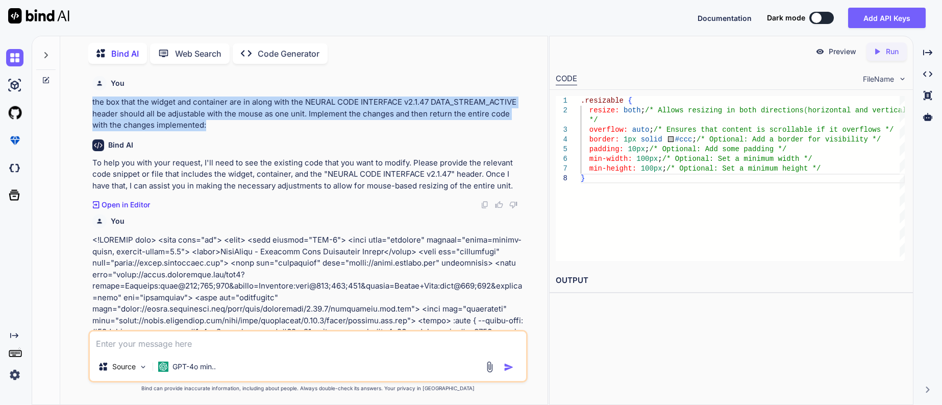
drag, startPoint x: 94, startPoint y: 105, endPoint x: 227, endPoint y: 129, distance: 134.8
click at [228, 129] on p "the box that the widget and container are in along with the NEURAL CODE INTERFA…" at bounding box center [308, 113] width 433 height 35
copy p "the box that the widget and container are in along with the NEURAL CODE INTERFA…"
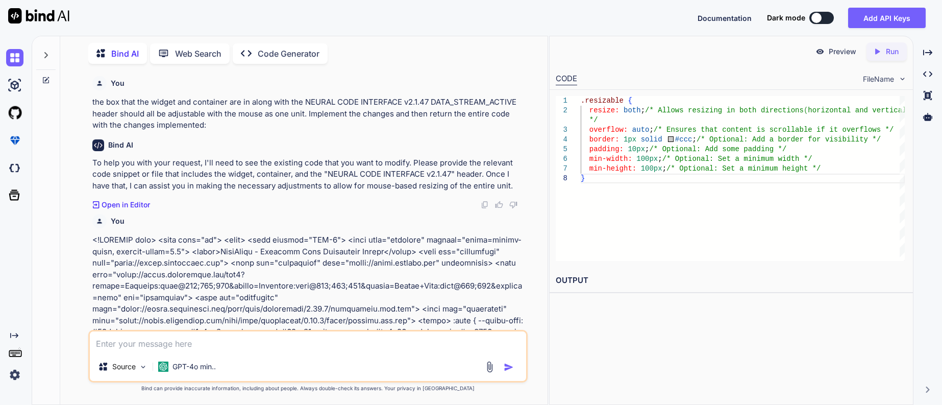
drag, startPoint x: 138, startPoint y: 338, endPoint x: 299, endPoint y: 334, distance: 160.8
click at [299, 334] on textarea at bounding box center [308, 341] width 436 height 21
paste textarea "This entire part should be adjustable with the mouse as one unit"
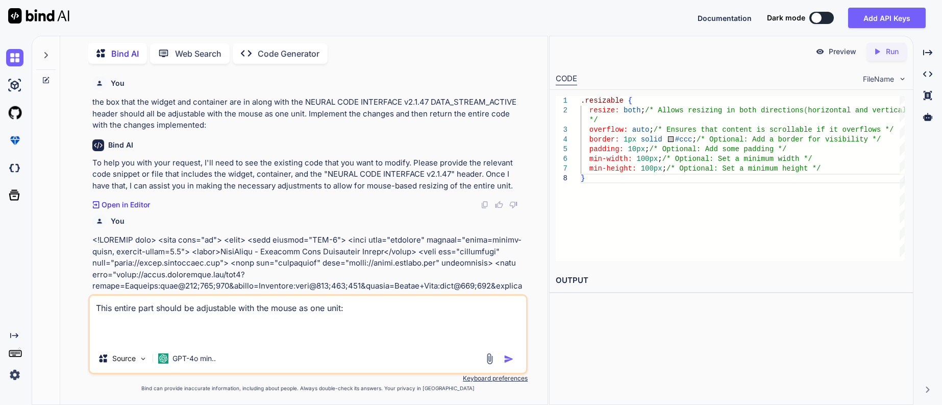
drag, startPoint x: 98, startPoint y: 303, endPoint x: 498, endPoint y: 301, distance: 399.7
click at [498, 301] on textarea "This entire part should be adjustable with the mouse as one unit:" at bounding box center [308, 320] width 436 height 48
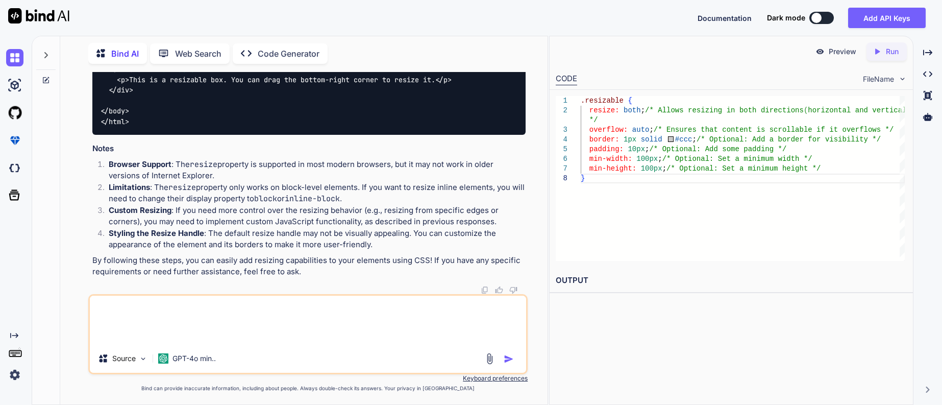
scroll to position [9060, 0]
click at [177, 302] on textarea at bounding box center [308, 320] width 436 height 48
paste textarea "NEURAL CODE INTERFACE v2.1.47 DATA_STREAM_ACTIVE"
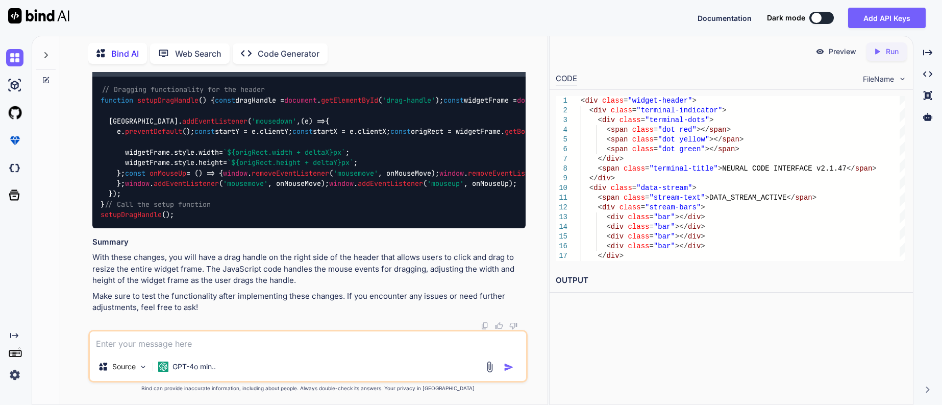
scroll to position [9480, 0]
copy code "< div id = "drag-handle" style = "cursor: move; width: 10px; background: var(--…"
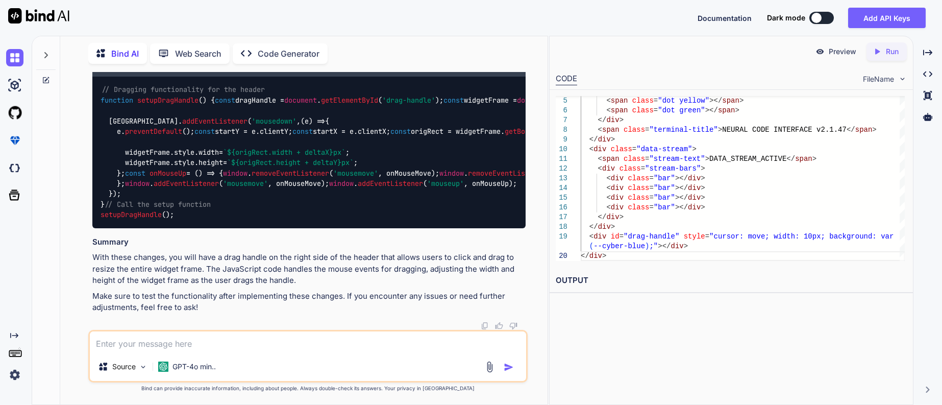
scroll to position [9582, 0]
drag, startPoint x: 102, startPoint y: 89, endPoint x: 322, endPoint y: 168, distance: 234.3
copy code "< div class = "widget-header" > < div class = "terminal-indicator" > < div clas…"
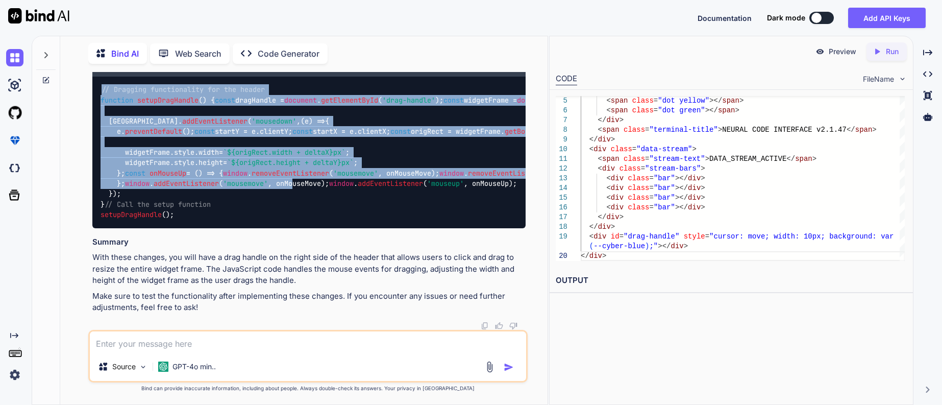
scroll to position [10093, 0]
drag, startPoint x: 103, startPoint y: 137, endPoint x: 307, endPoint y: 258, distance: 237.5
click at [307, 228] on div "// Dragging functionality for the header function setupDragHandle ( ) { const d…" at bounding box center [308, 153] width 433 height 152
copy code "// Dragging functionality for the header function setupDragHandle ( ) { const d…"
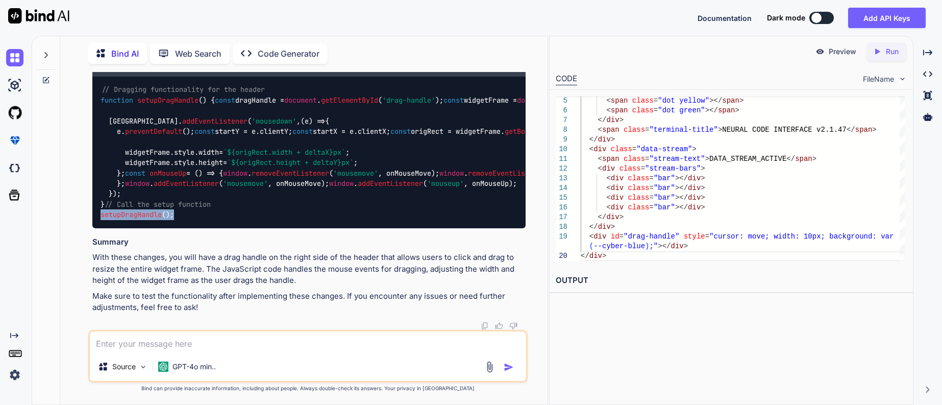
drag, startPoint x: 102, startPoint y: 286, endPoint x: 216, endPoint y: 285, distance: 114.8
click at [216, 228] on div "// Dragging functionality for the header function setupDragHandle ( ) { const d…" at bounding box center [308, 153] width 433 height 152
copy code "setupDragHandle ();"
click at [286, 337] on textarea at bounding box center [308, 341] width 436 height 21
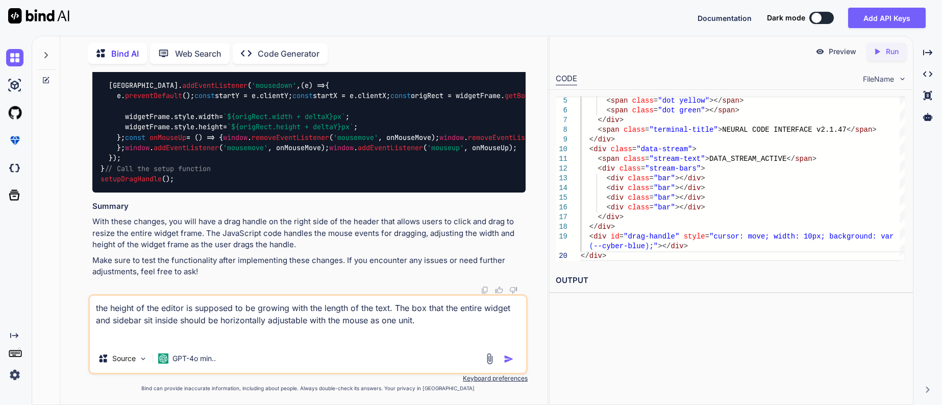
click at [136, 333] on textarea "the height of the editor is supposed to be growing with the length of the text.…" at bounding box center [308, 320] width 436 height 48
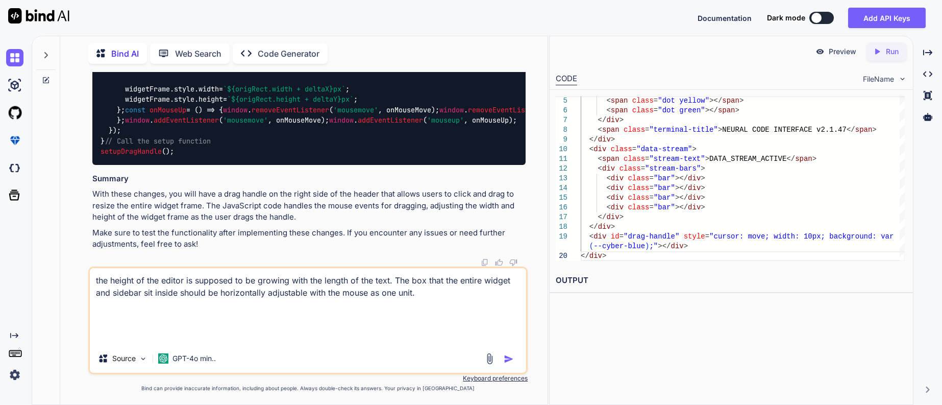
paste textarea "<!DOCTYPE html> <html lang="en"> <head> <meta charset="UTF-8"> <meta name="view…"
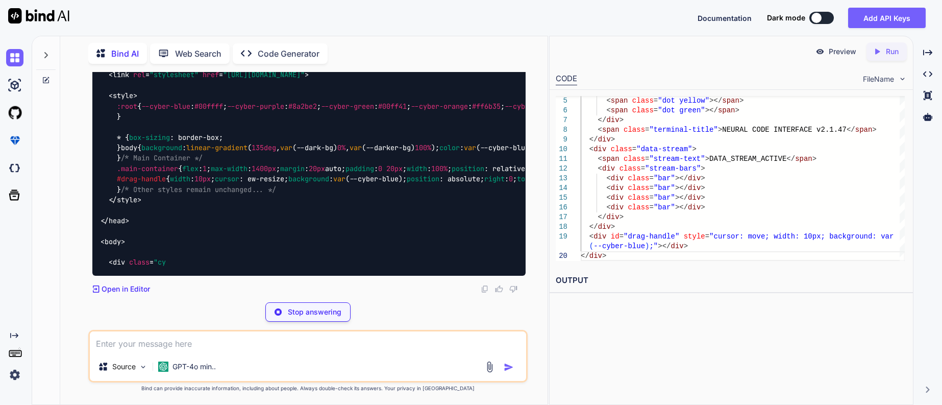
scroll to position [16639, 0]
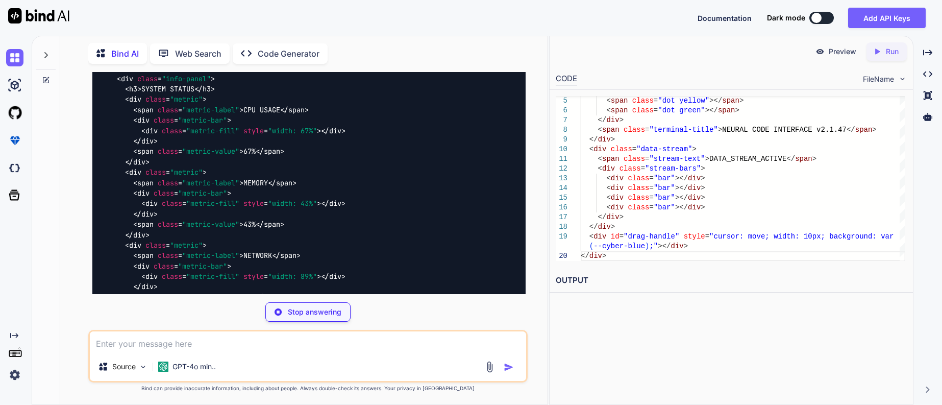
click at [296, 307] on p "Stop answering" at bounding box center [315, 312] width 54 height 10
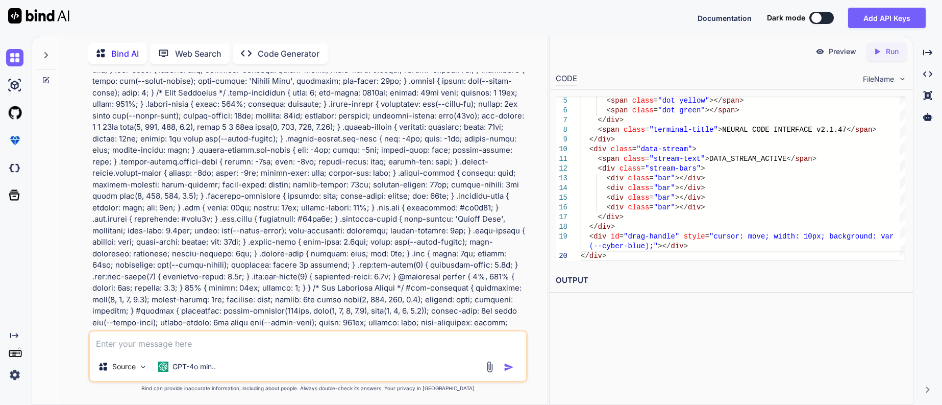
scroll to position [10308, 0]
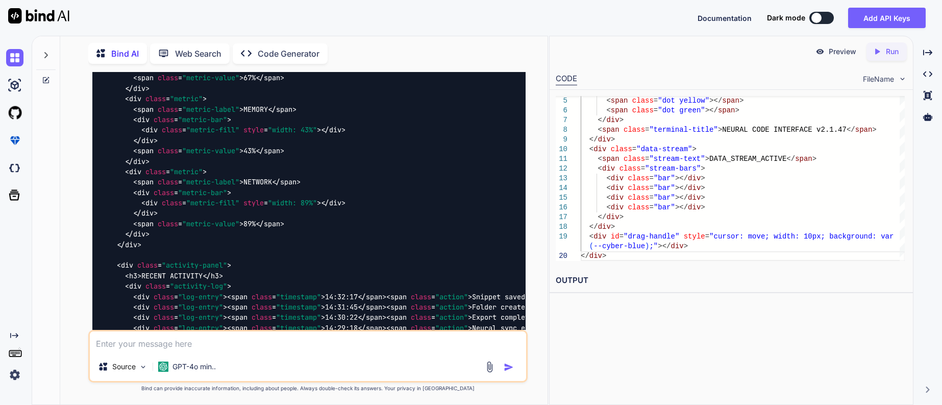
scroll to position [16566, 0]
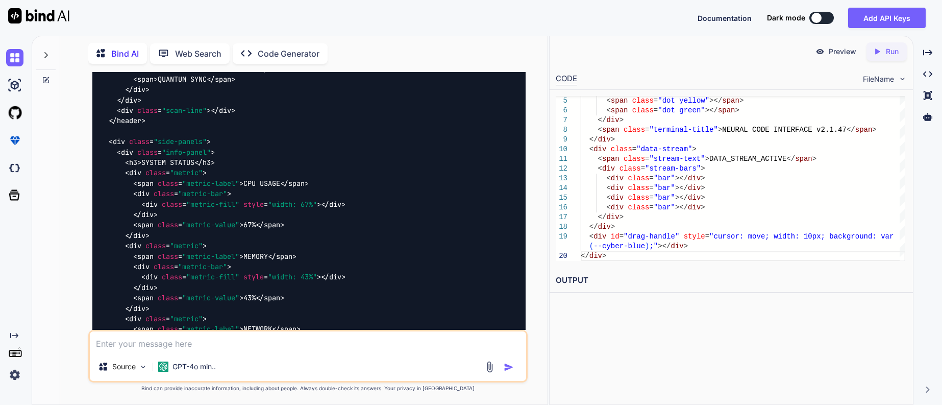
drag, startPoint x: 89, startPoint y: 221, endPoint x: 340, endPoint y: 134, distance: 265.7
click at [340, 134] on div "You the box that the widget and container are in along with the NEURAL CODE INT…" at bounding box center [307, 238] width 439 height 332
copy p "the height of the editor is supposed to be growing with the length of the text.…"
click at [137, 342] on textarea at bounding box center [308, 341] width 436 height 21
paste textarea "the height of the editor is supposed to be growing with the length of the text.…"
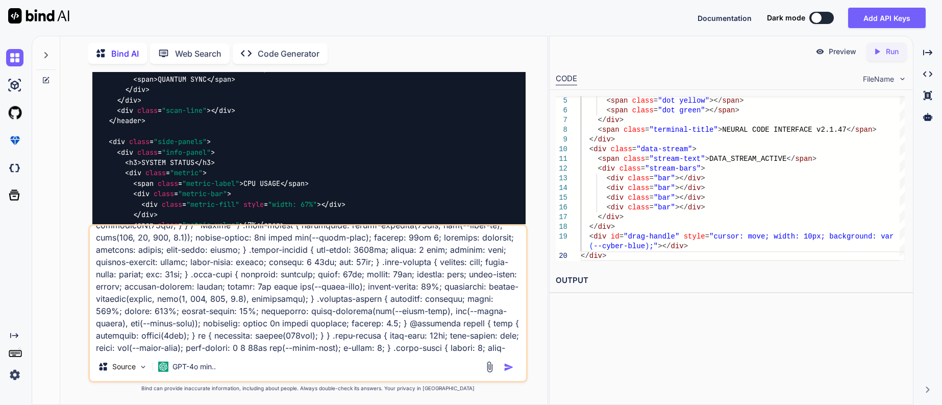
scroll to position [0, 0]
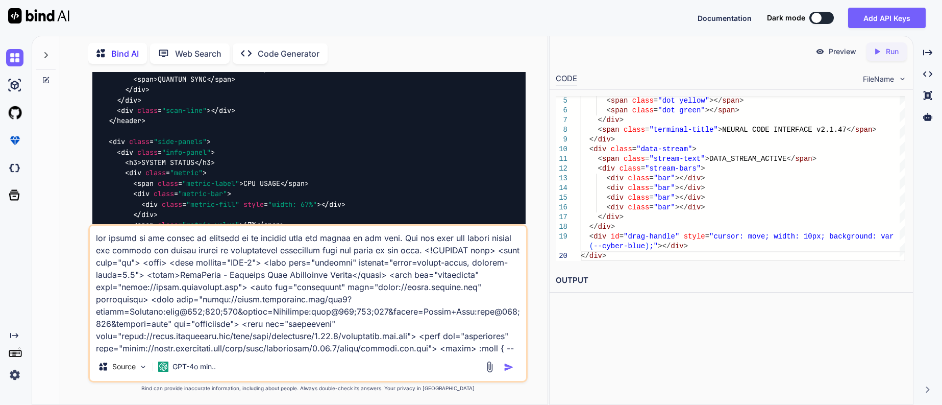
click at [197, 234] on textarea at bounding box center [308, 289] width 436 height 127
click at [98, 248] on textarea at bounding box center [308, 289] width 436 height 127
drag, startPoint x: 96, startPoint y: 234, endPoint x: 223, endPoint y: 248, distance: 127.8
click at [223, 248] on textarea at bounding box center [308, 289] width 436 height 127
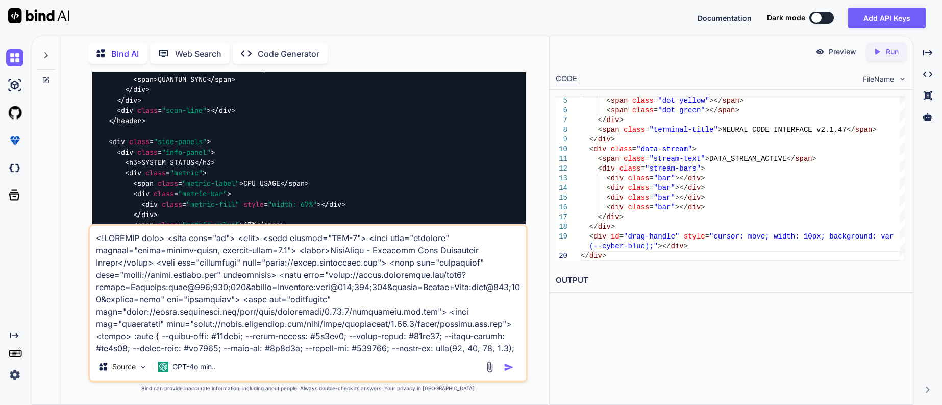
scroll to position [0, 0]
click at [209, 240] on textarea at bounding box center [308, 289] width 436 height 127
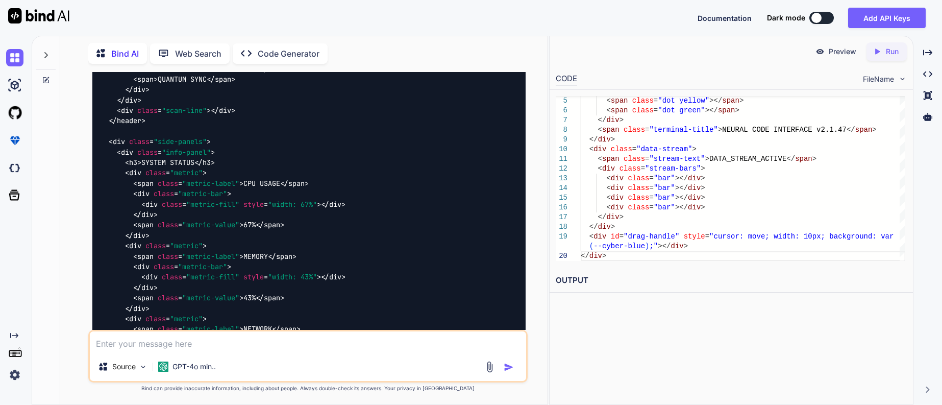
click at [140, 337] on textarea at bounding box center [308, 341] width 436 height 21
paste textarea "the height of the entire widget is supposed to be growing with the length of th…"
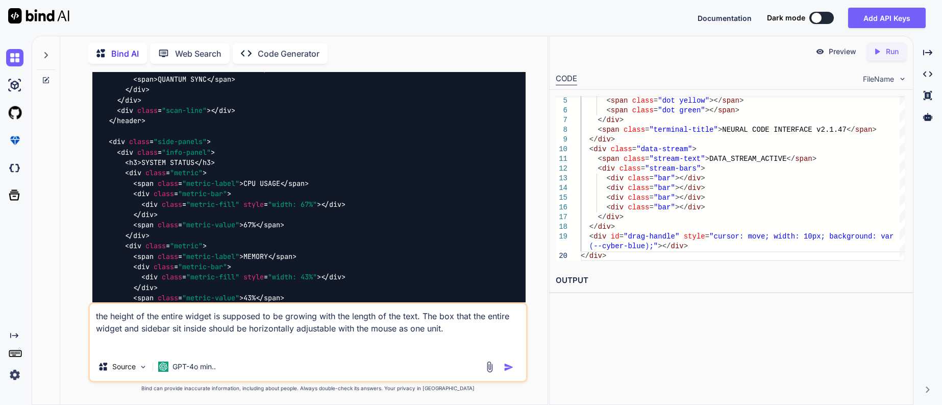
click at [197, 339] on textarea "the height of the entire widget is supposed to be growing with the length of th…" at bounding box center [308, 328] width 436 height 48
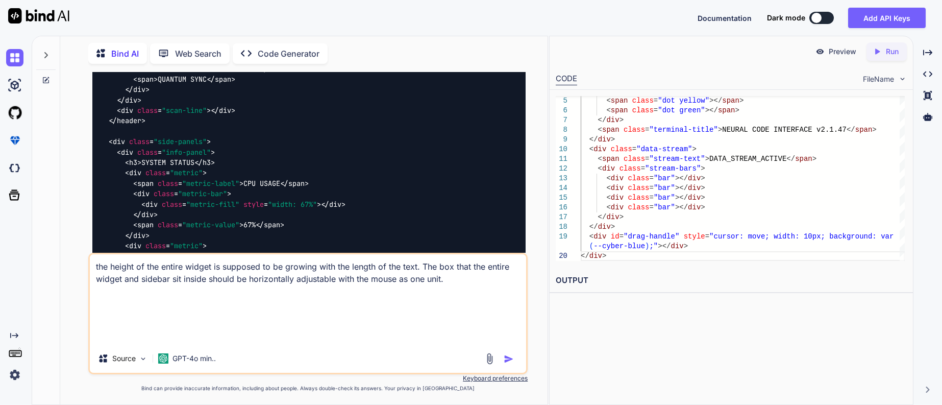
paste textarea "<!DOCTYPE html> <html lang="en"> <head> <meta charset="UTF-8"> <meta name="view…"
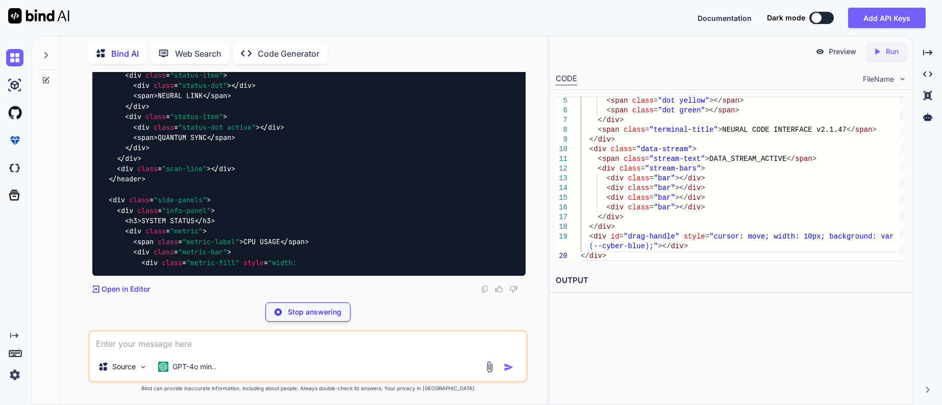
scroll to position [26406, 0]
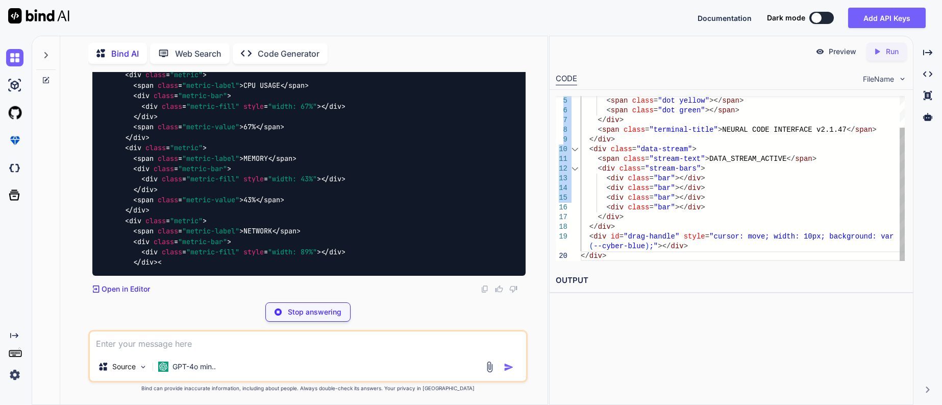
drag, startPoint x: 548, startPoint y: 214, endPoint x: 570, endPoint y: 211, distance: 22.1
click at [570, 211] on div "Preview Created with Pixso. Run CODE FileName 5 6 7 8 9 10 11 12 13 14 15 16 17…" at bounding box center [731, 220] width 364 height 369
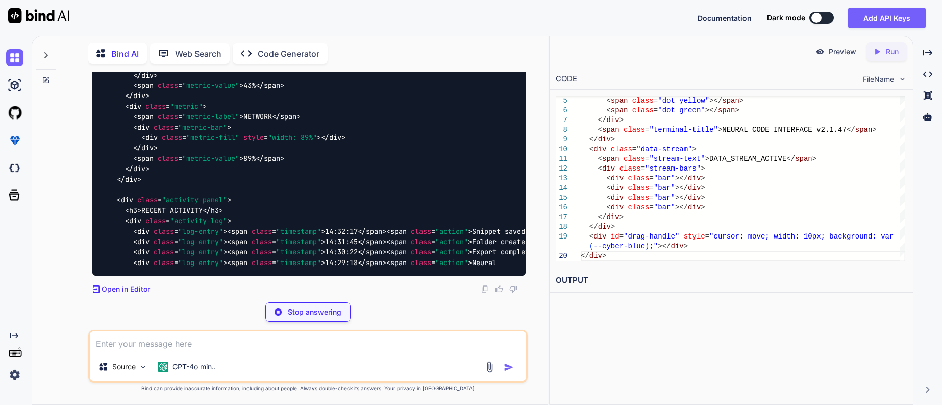
click at [549, 215] on div "Preview Created with Pixso. Run CODE FileName 5 6 7 8 9 10 11 12 13 14 15 16 17…" at bounding box center [731, 220] width 364 height 369
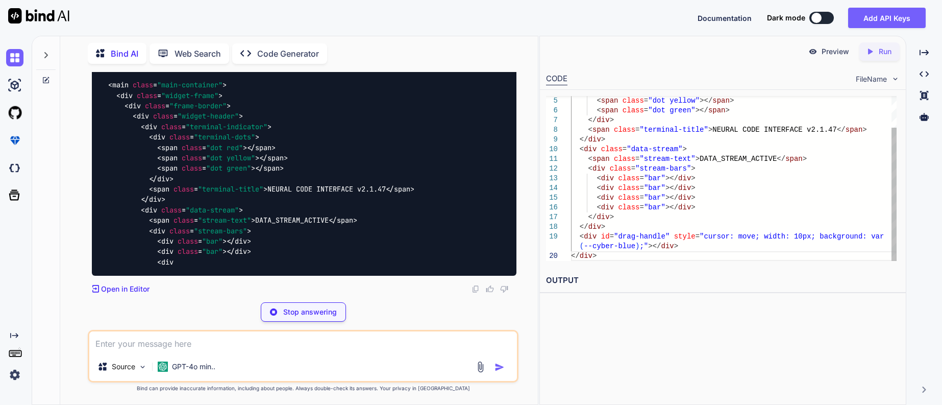
scroll to position [26670, 0]
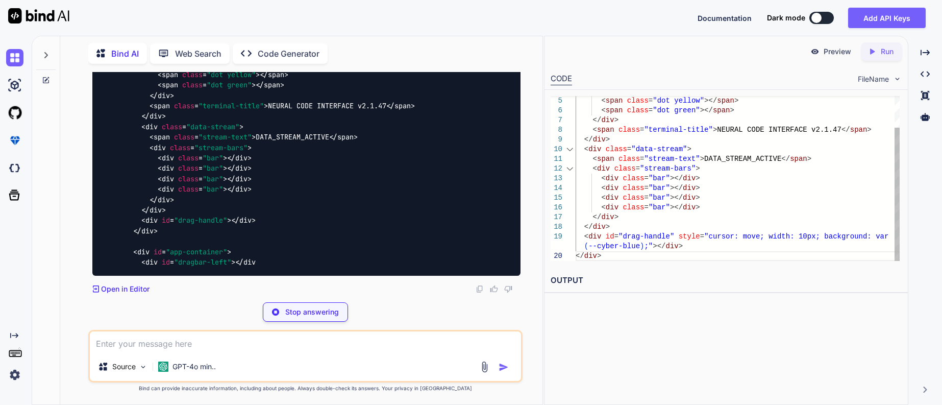
drag, startPoint x: 548, startPoint y: 216, endPoint x: 562, endPoint y: 219, distance: 15.2
click at [562, 219] on div "Bind AI Web Search Created with Pixso. Code Generator You the box that the widg…" at bounding box center [487, 220] width 911 height 369
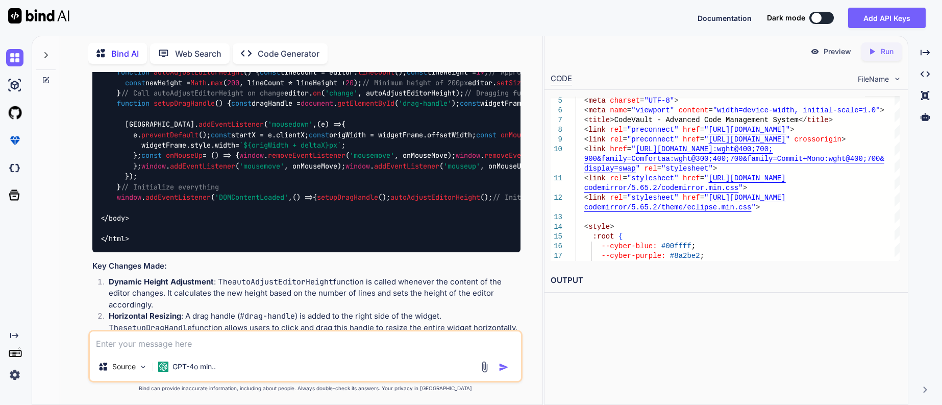
scroll to position [26193, 0]
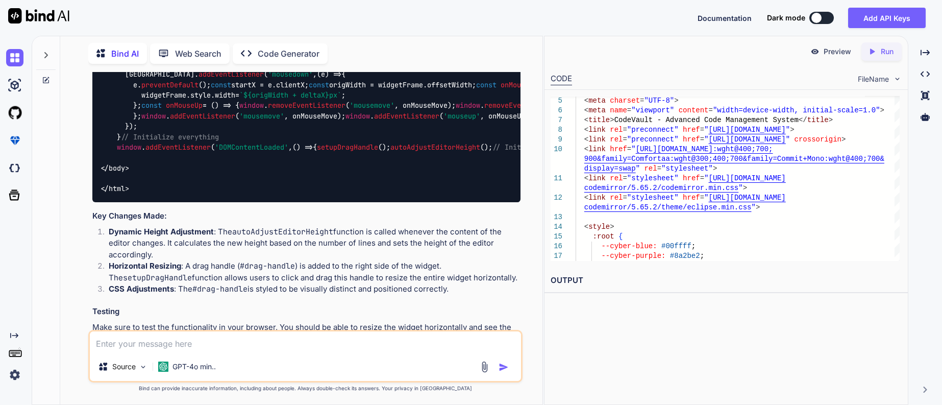
drag, startPoint x: 113, startPoint y: 132, endPoint x: 280, endPoint y: 164, distance: 169.5
copy span "/* Main Container */ .main-container { flex : 1 ; max-width : 1400px ; margin :…"
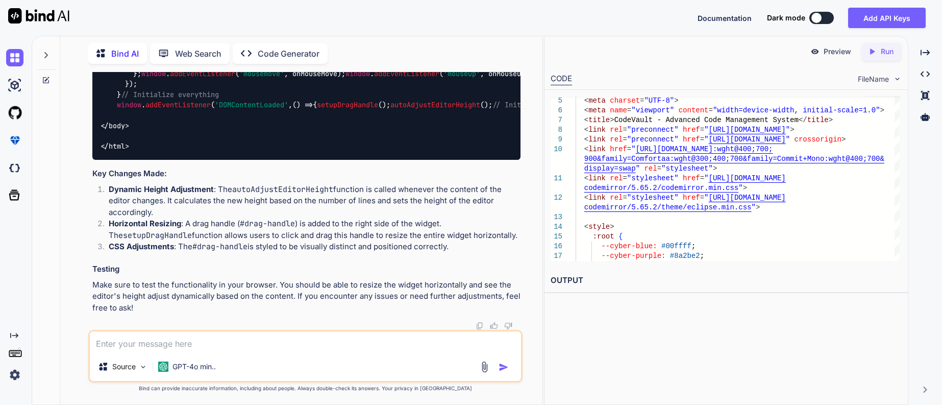
scroll to position [28081, 0]
drag, startPoint x: 109, startPoint y: 163, endPoint x: 430, endPoint y: 163, distance: 320.5
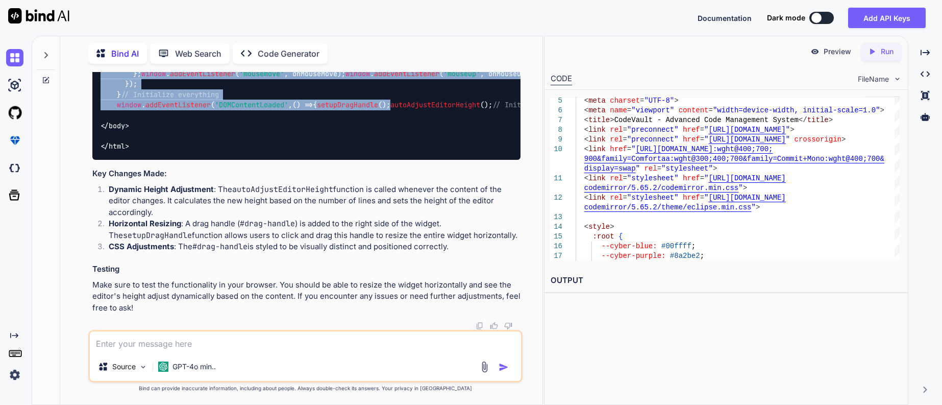
scroll to position [28949, 0]
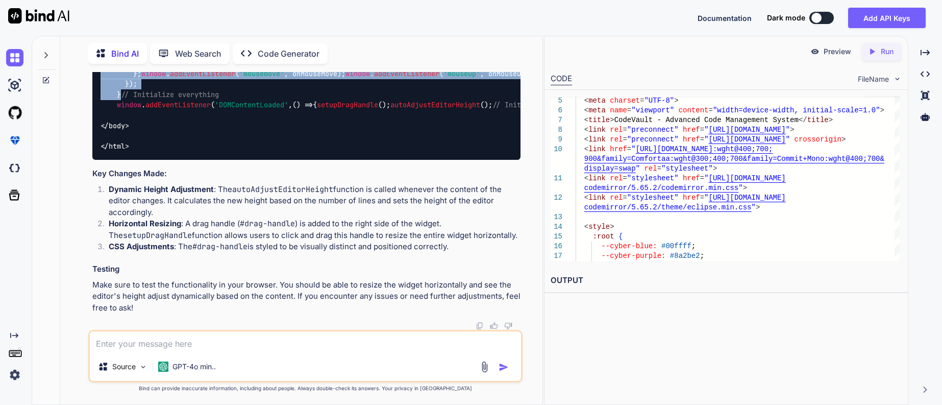
drag, startPoint x: 116, startPoint y: 151, endPoint x: 383, endPoint y: 183, distance: 269.3
drag, startPoint x: 115, startPoint y: 215, endPoint x: 413, endPoint y: 256, distance: 300.8
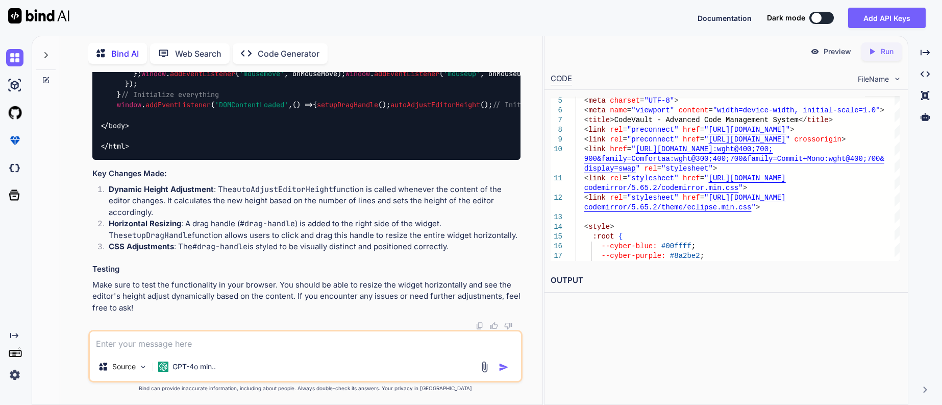
click at [182, 339] on textarea at bounding box center [306, 341] width 432 height 21
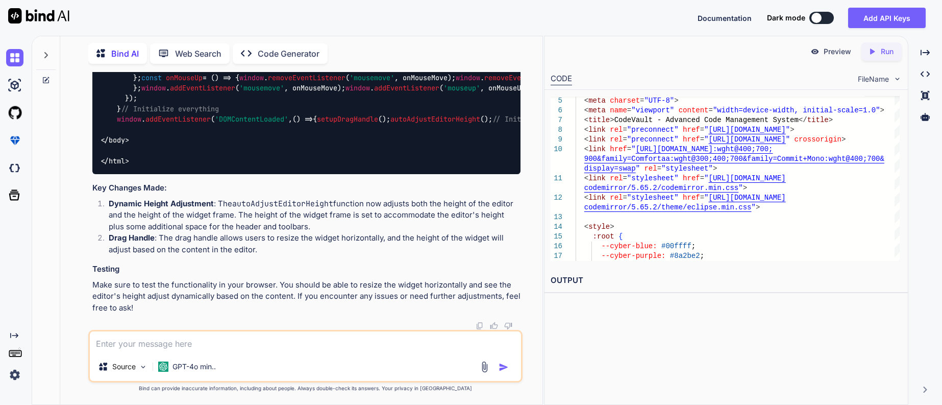
scroll to position [32769, 0]
